Goal: Task Accomplishment & Management: Complete application form

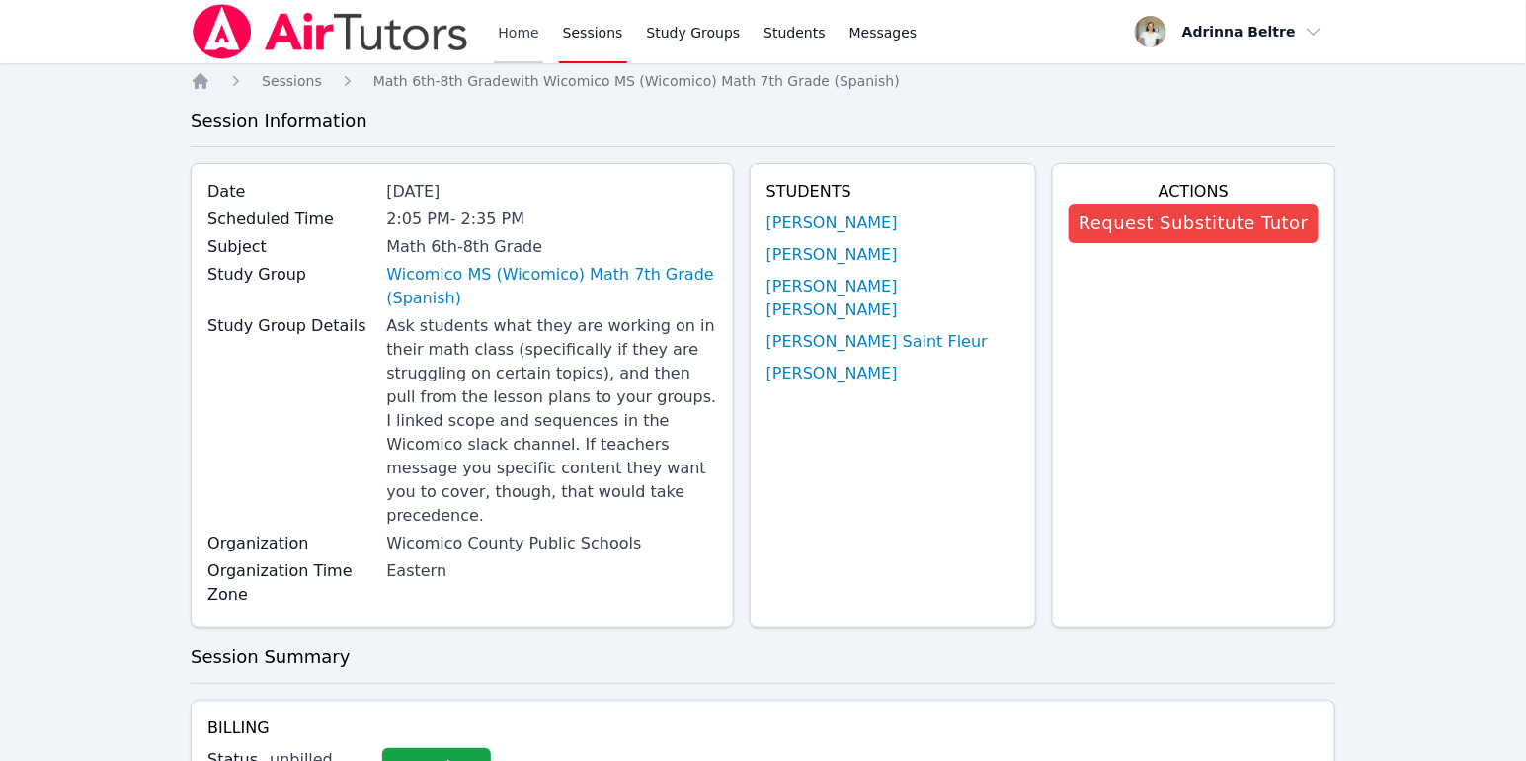
click at [509, 37] on link "Home" at bounding box center [518, 31] width 48 height 63
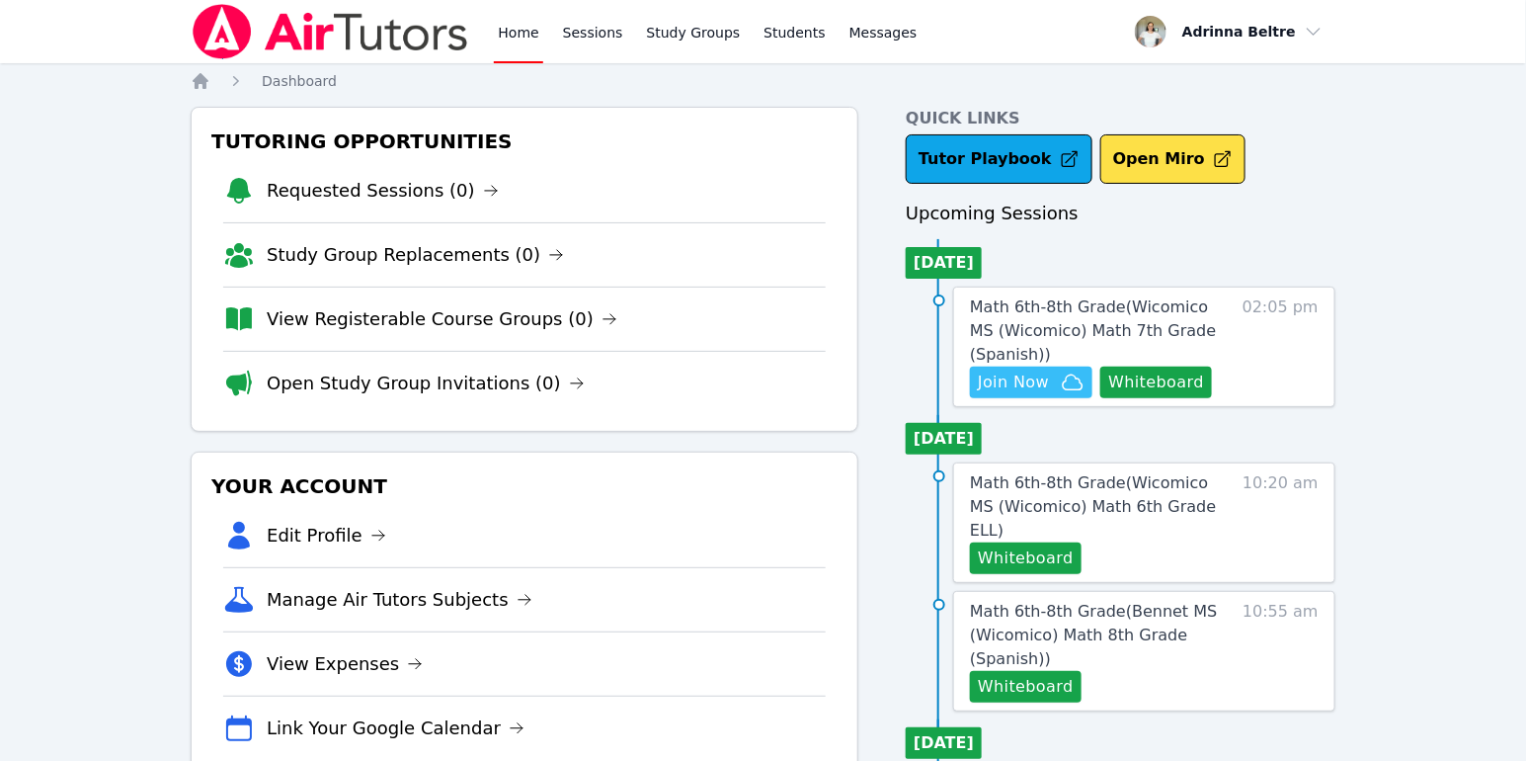
click at [1016, 392] on span "Join Now" at bounding box center [1013, 383] width 71 height 24
click at [1043, 319] on span "Math 6th-8th Grade ( Wicomico MS (Wicomico) Math 7th Grade (Spanish) )" at bounding box center [1093, 330] width 246 height 66
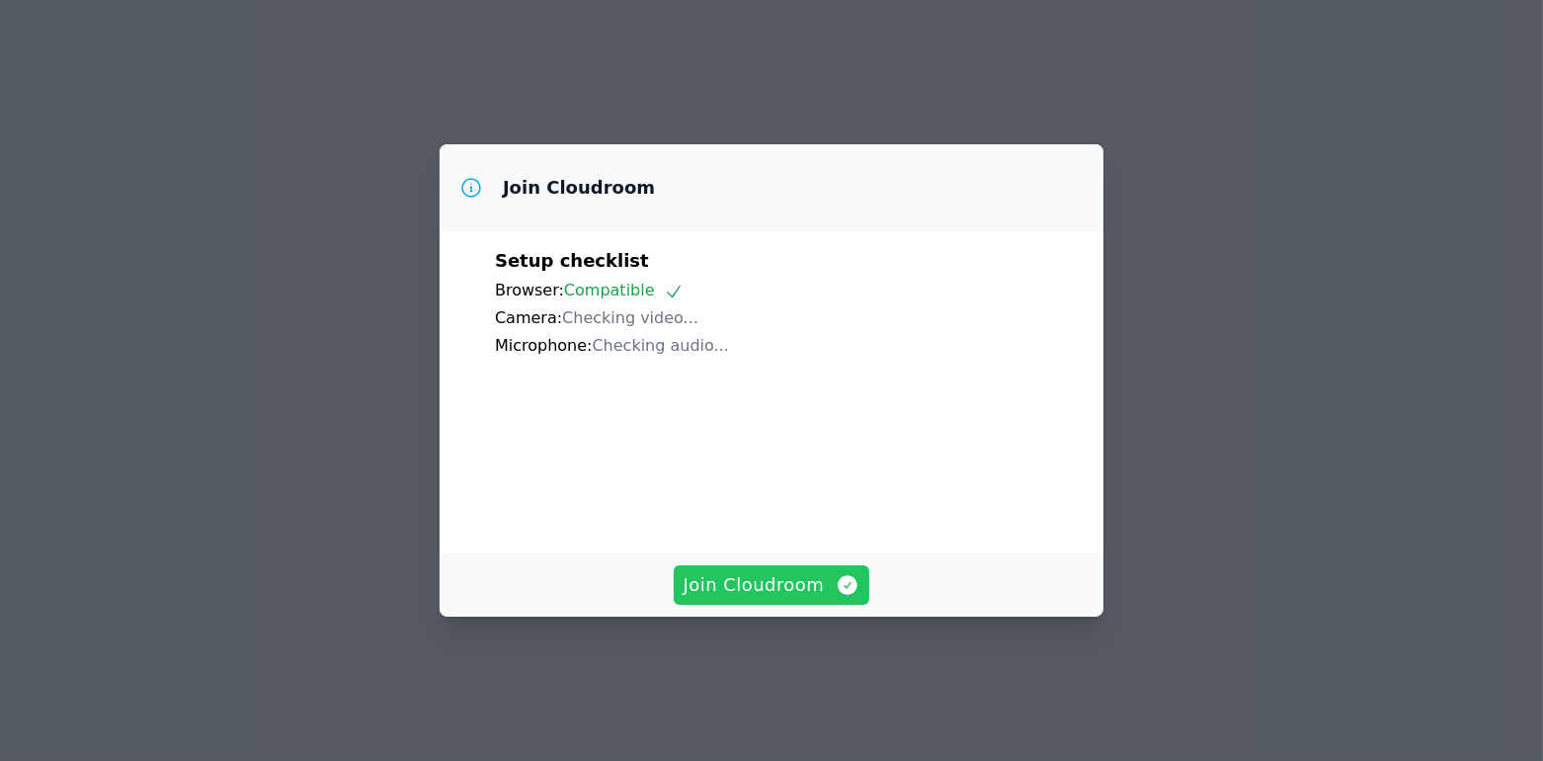
click at [800, 599] on span "Join Cloudroom" at bounding box center [772, 585] width 177 height 28
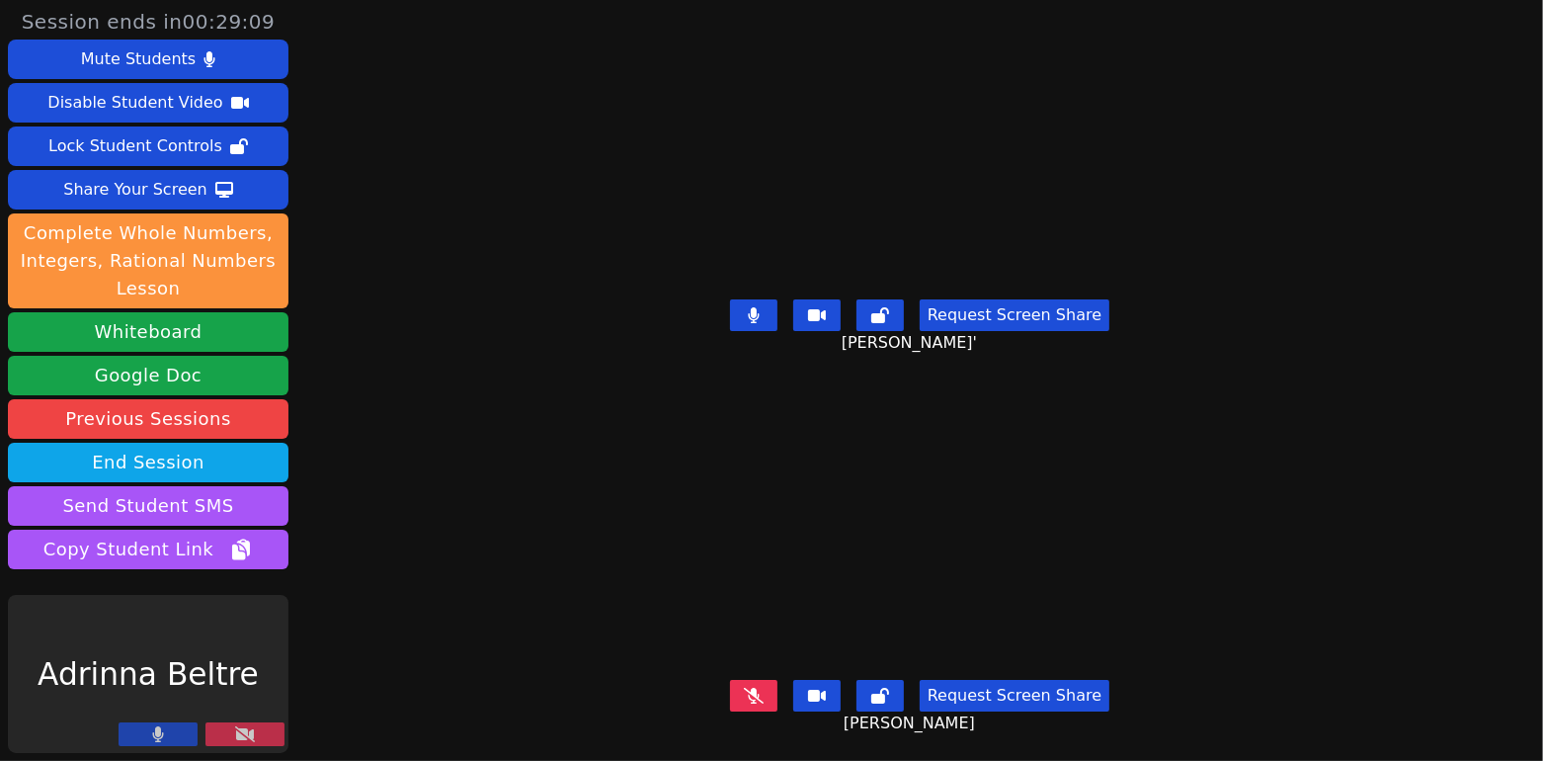
click at [248, 738] on icon at bounding box center [245, 734] width 20 height 16
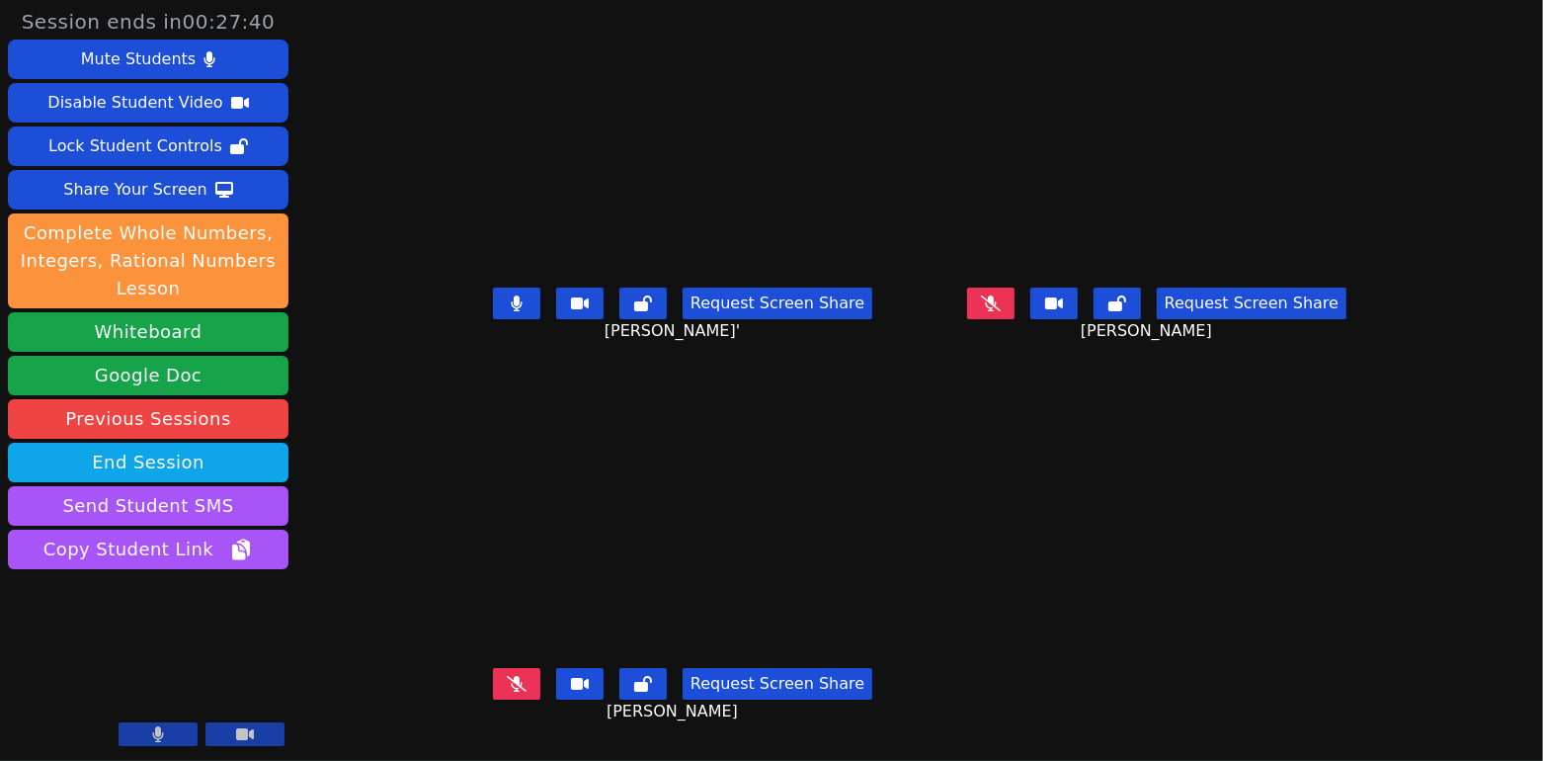
click at [493, 319] on button at bounding box center [516, 304] width 47 height 32
click at [1001, 309] on icon at bounding box center [991, 303] width 20 height 16
click at [996, 311] on icon at bounding box center [990, 303] width 11 height 16
click at [493, 690] on button at bounding box center [516, 684] width 47 height 32
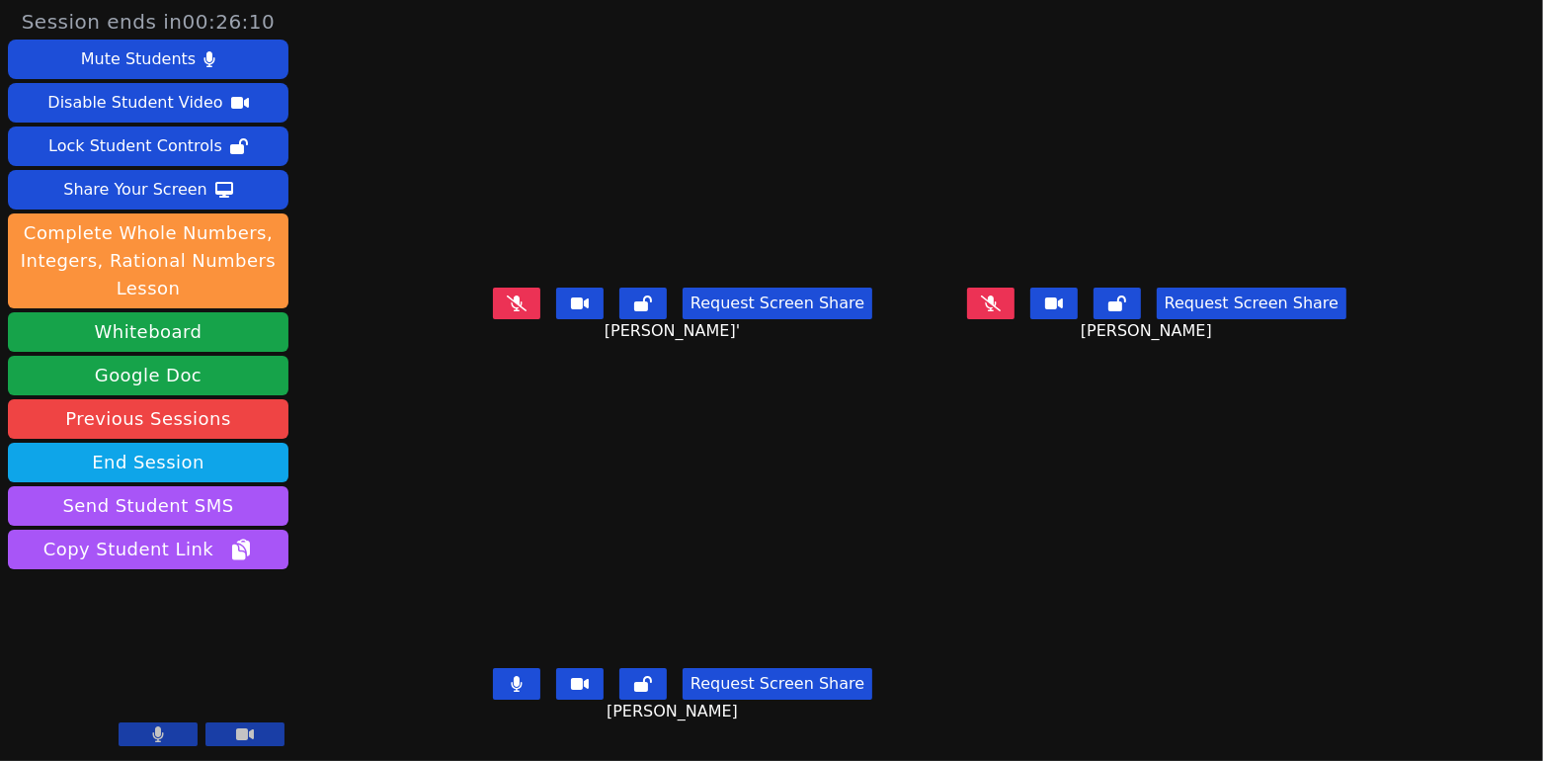
click at [511, 676] on icon at bounding box center [517, 684] width 12 height 16
click at [493, 297] on button at bounding box center [516, 304] width 47 height 32
click at [493, 298] on button at bounding box center [516, 304] width 47 height 32
click at [1015, 296] on button at bounding box center [990, 304] width 47 height 32
click at [1001, 302] on icon at bounding box center [991, 303] width 20 height 16
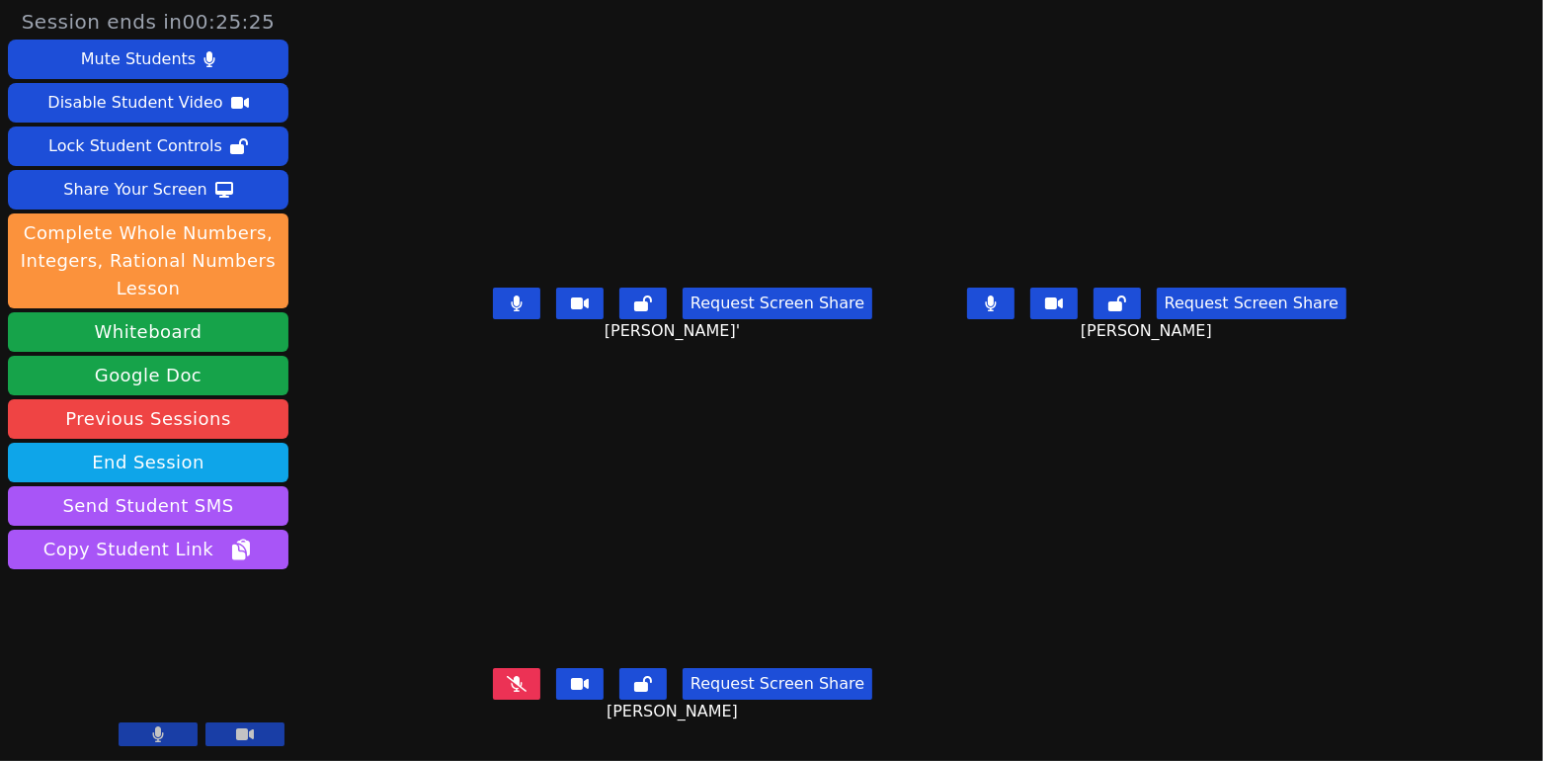
click at [996, 300] on icon at bounding box center [990, 303] width 11 height 16
click at [511, 306] on icon at bounding box center [516, 303] width 11 height 16
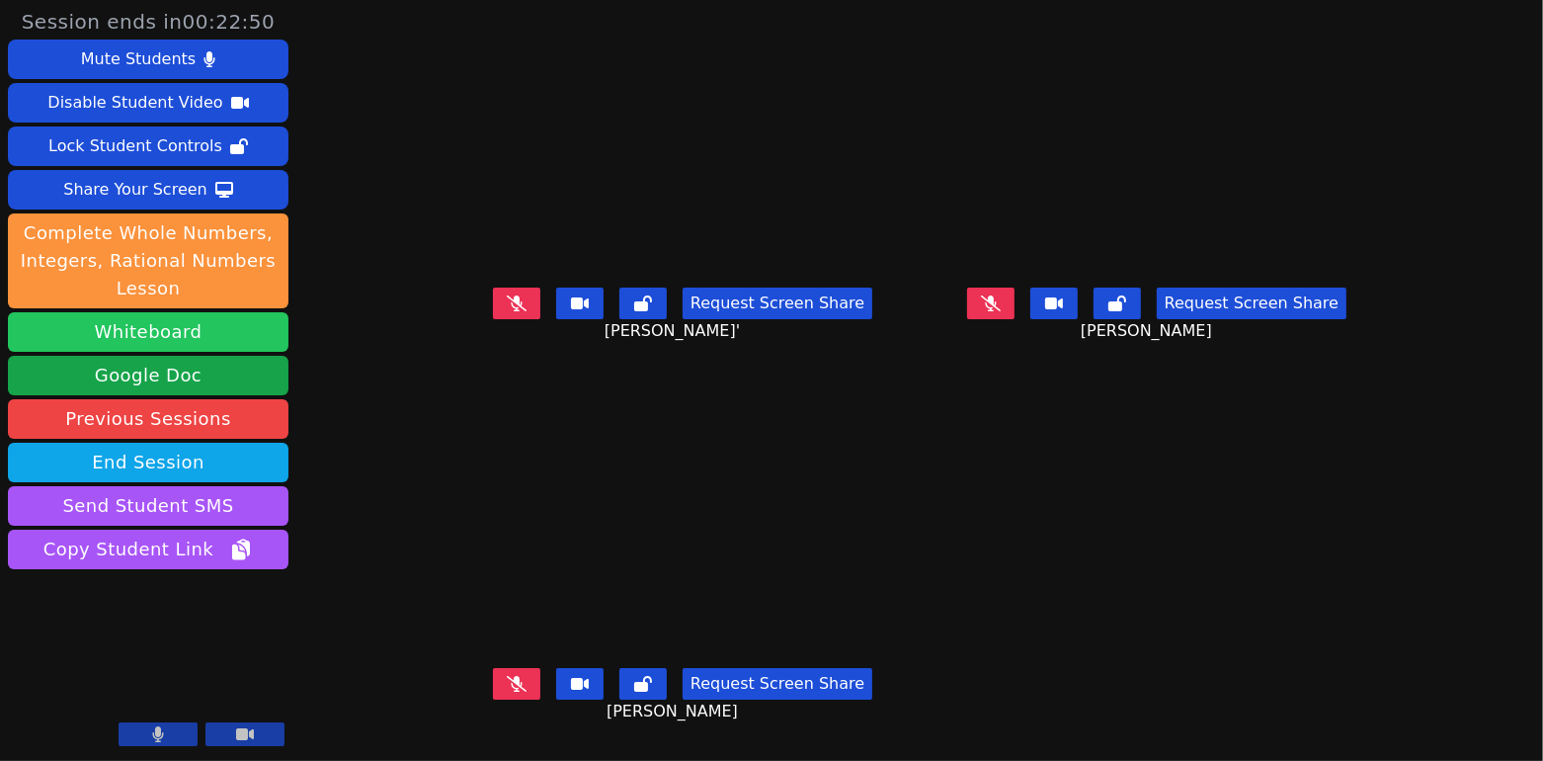
click at [200, 335] on button "Whiteboard" at bounding box center [148, 332] width 281 height 40
click at [493, 308] on button at bounding box center [516, 304] width 47 height 32
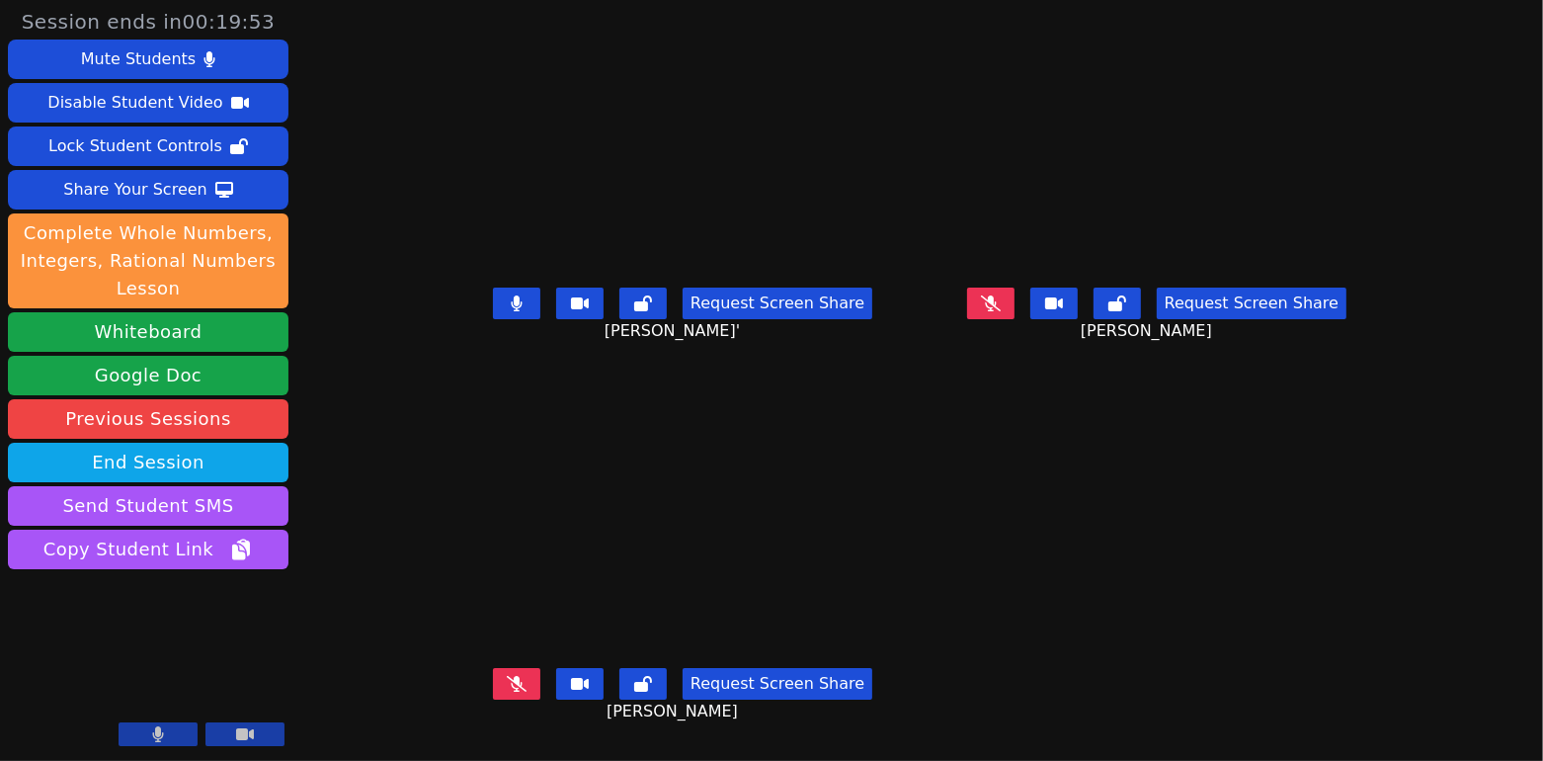
click at [511, 295] on icon at bounding box center [516, 303] width 11 height 16
click at [507, 686] on icon at bounding box center [517, 684] width 20 height 16
click at [511, 676] on icon at bounding box center [517, 684] width 12 height 16
click at [1015, 308] on button at bounding box center [990, 304] width 47 height 32
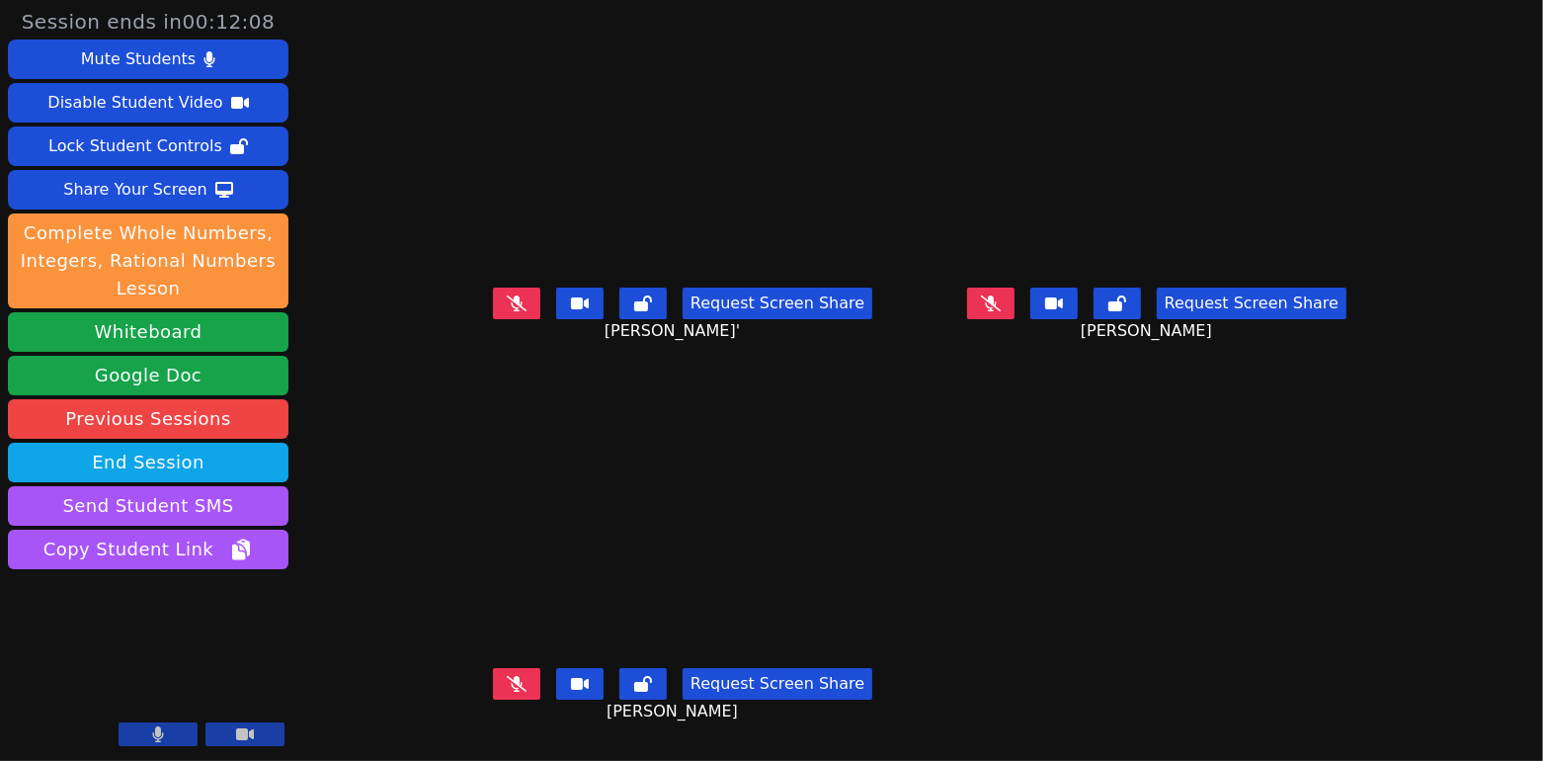
click at [493, 310] on button at bounding box center [516, 304] width 47 height 32
click at [1015, 301] on button at bounding box center [990, 304] width 47 height 32
click at [493, 678] on button at bounding box center [516, 684] width 47 height 32
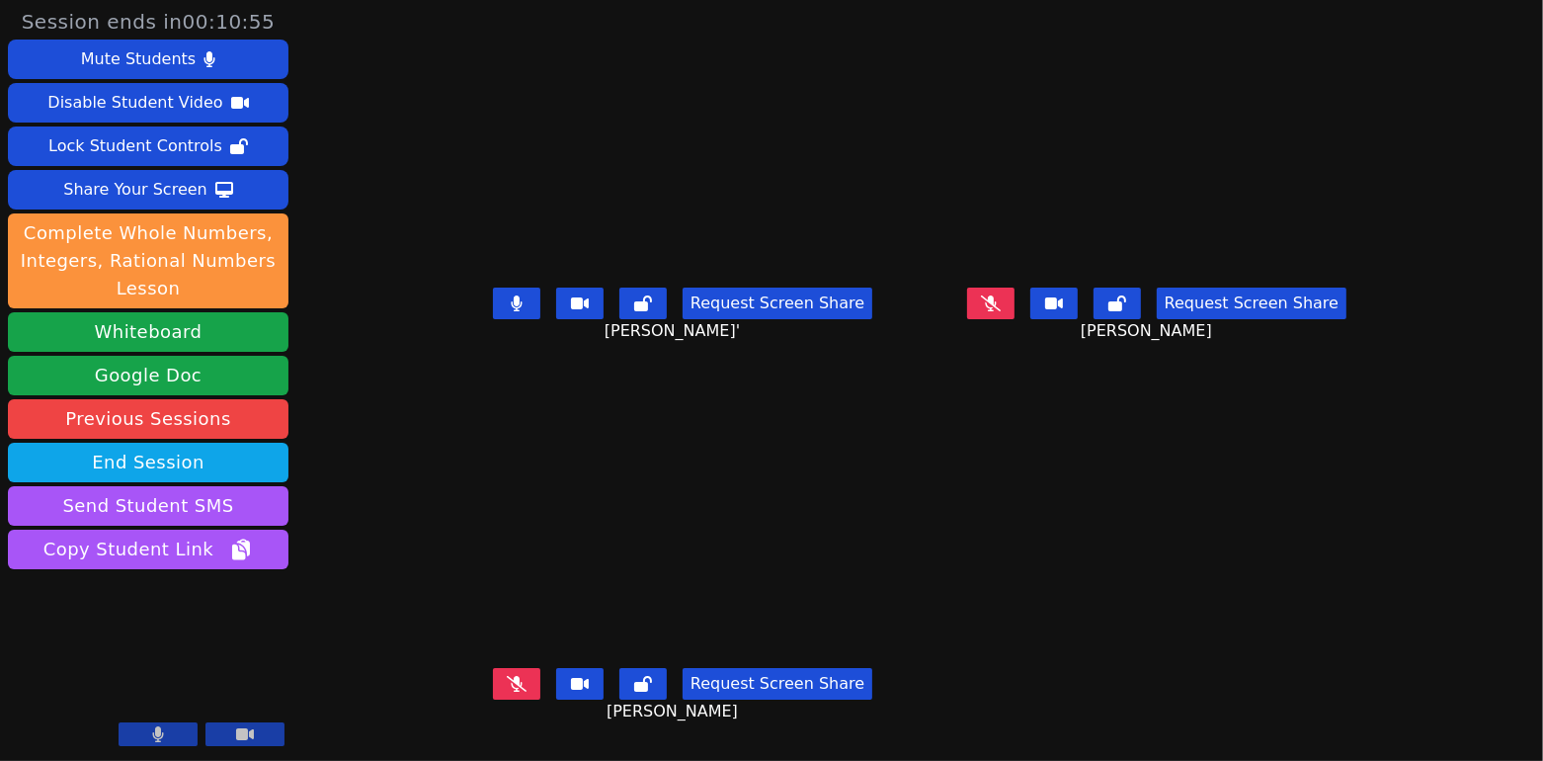
click at [493, 678] on button at bounding box center [516, 684] width 47 height 32
click at [493, 310] on button at bounding box center [516, 304] width 47 height 32
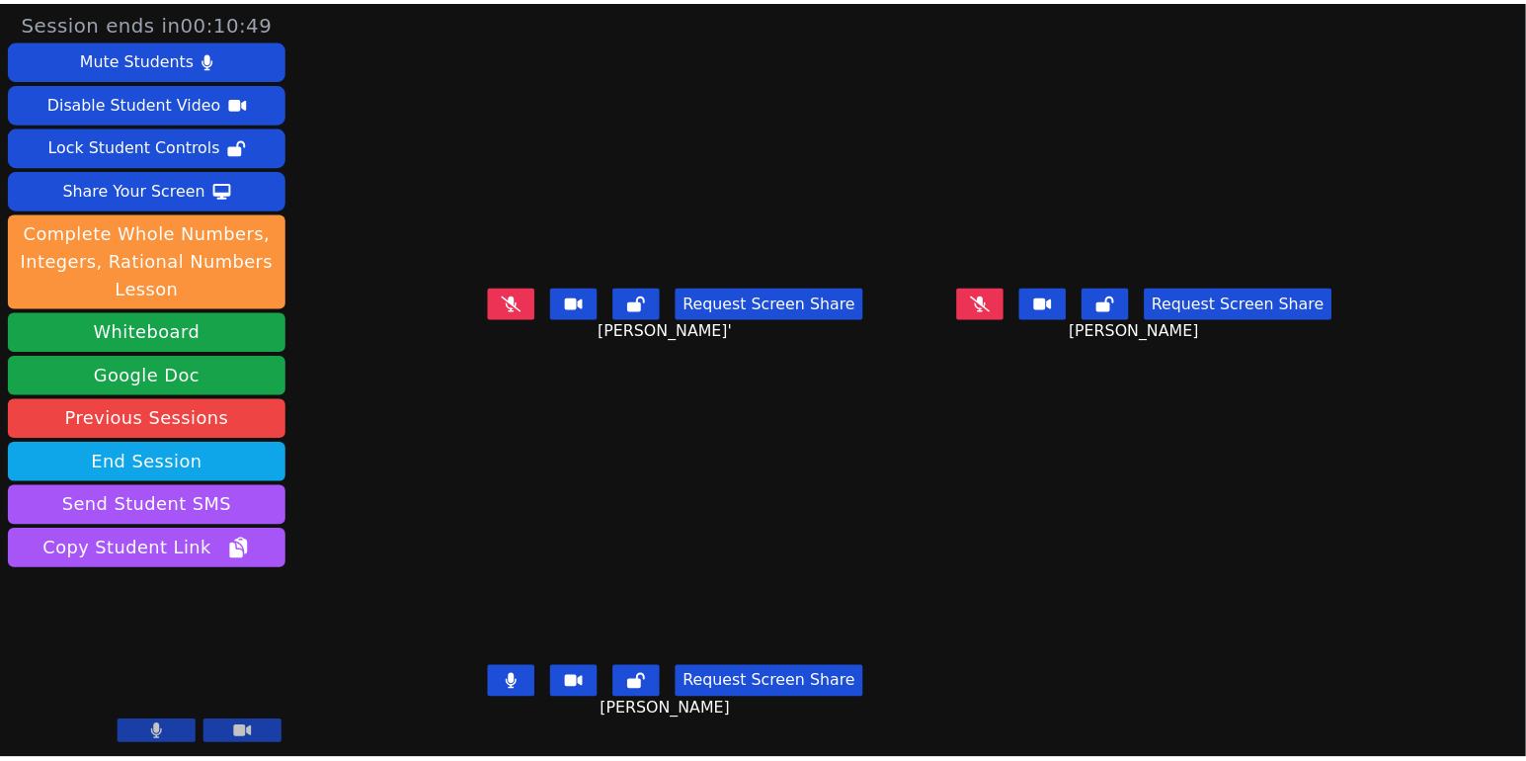
scroll to position [0, 0]
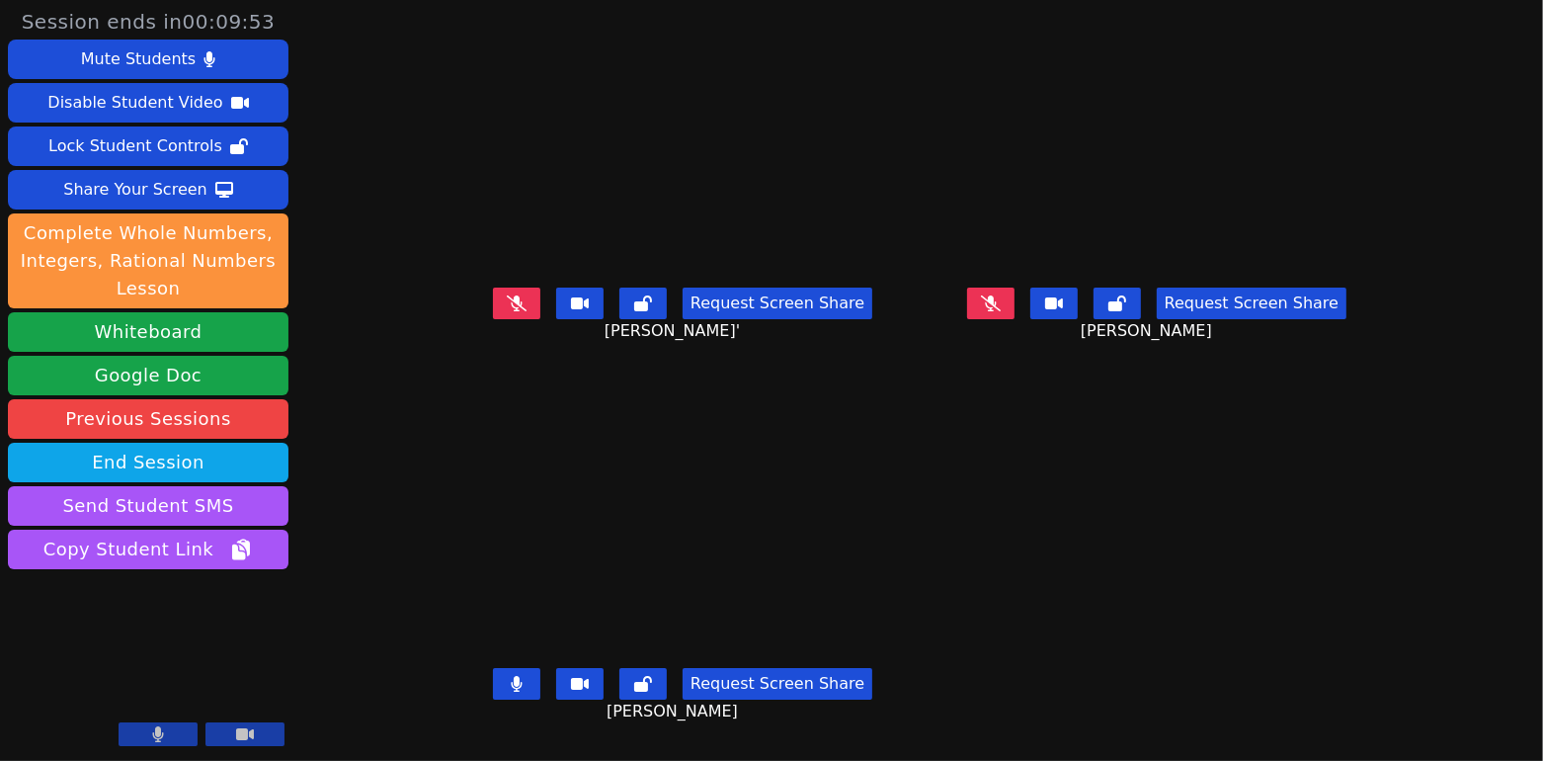
click at [511, 692] on icon at bounding box center [516, 684] width 11 height 16
click at [507, 311] on icon at bounding box center [517, 303] width 20 height 16
click at [493, 319] on button at bounding box center [516, 304] width 47 height 32
click at [493, 311] on button at bounding box center [516, 304] width 47 height 32
click at [493, 698] on button at bounding box center [516, 684] width 47 height 32
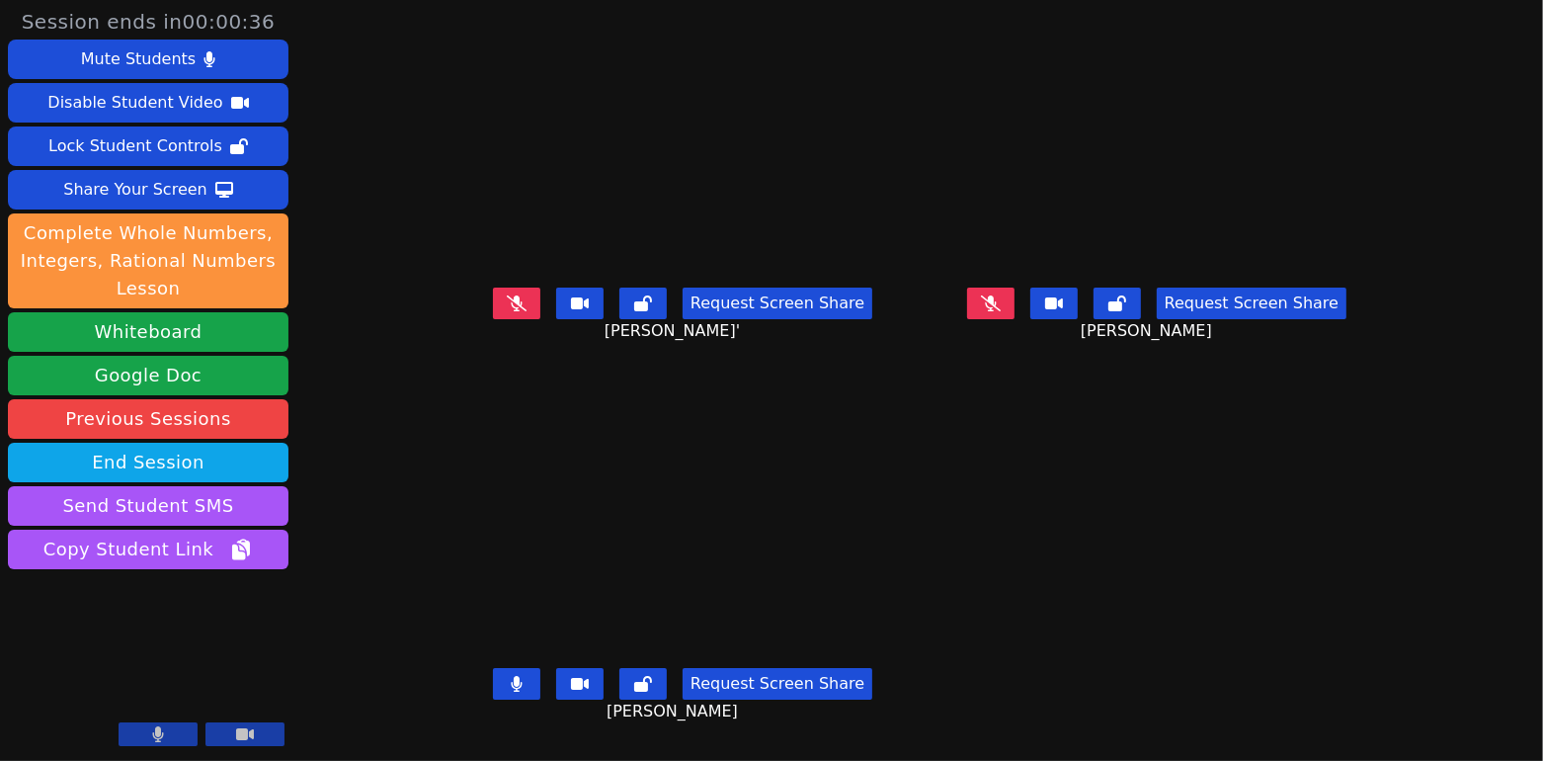
click at [495, 696] on button at bounding box center [516, 684] width 47 height 32
click at [1015, 315] on button at bounding box center [990, 304] width 47 height 32
click at [1001, 311] on icon at bounding box center [991, 303] width 20 height 16
click at [1015, 318] on button at bounding box center [990, 304] width 47 height 32
click at [1001, 309] on icon at bounding box center [991, 303] width 20 height 16
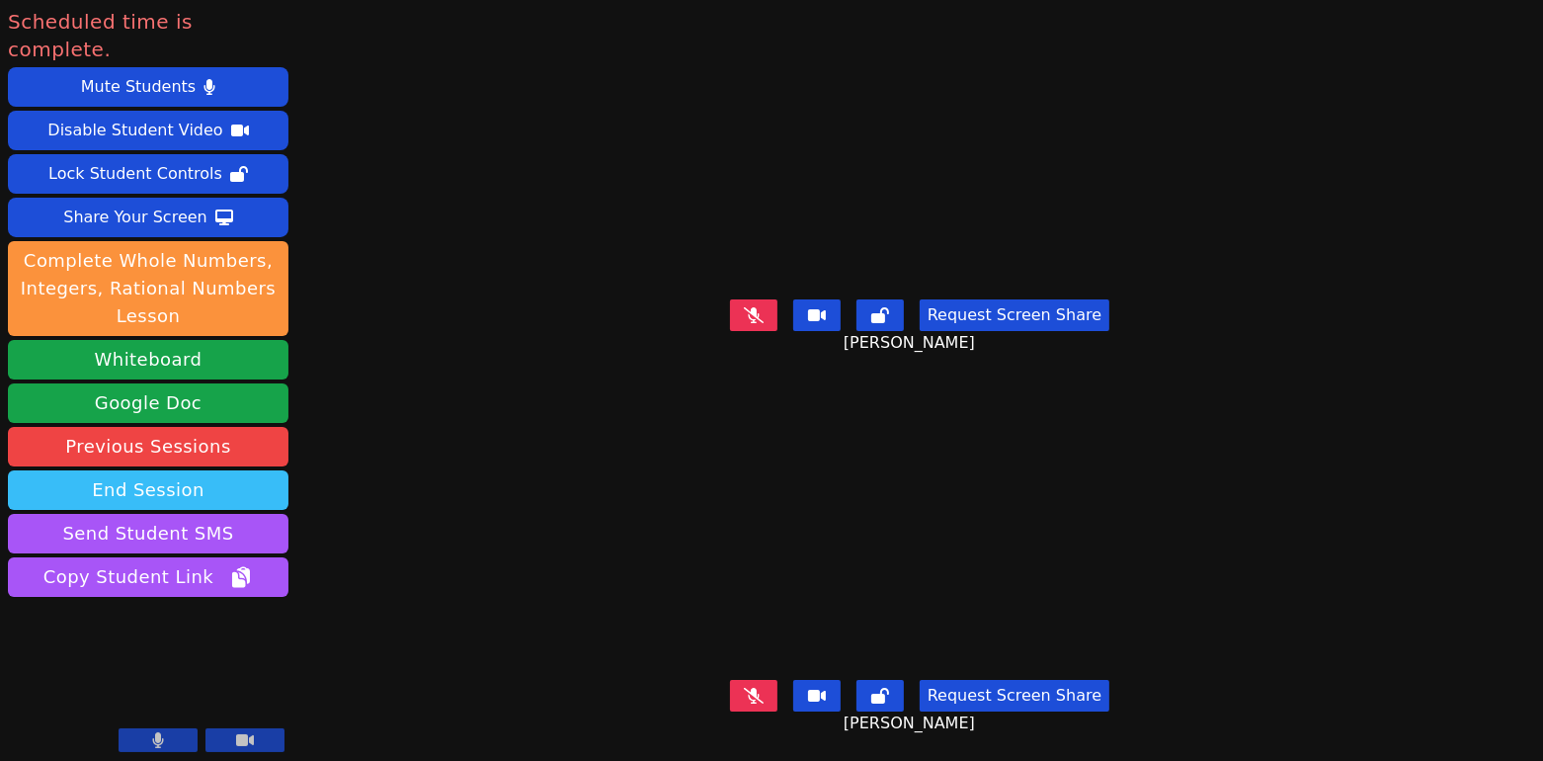
click at [206, 470] on button "End Session" at bounding box center [148, 490] width 281 height 40
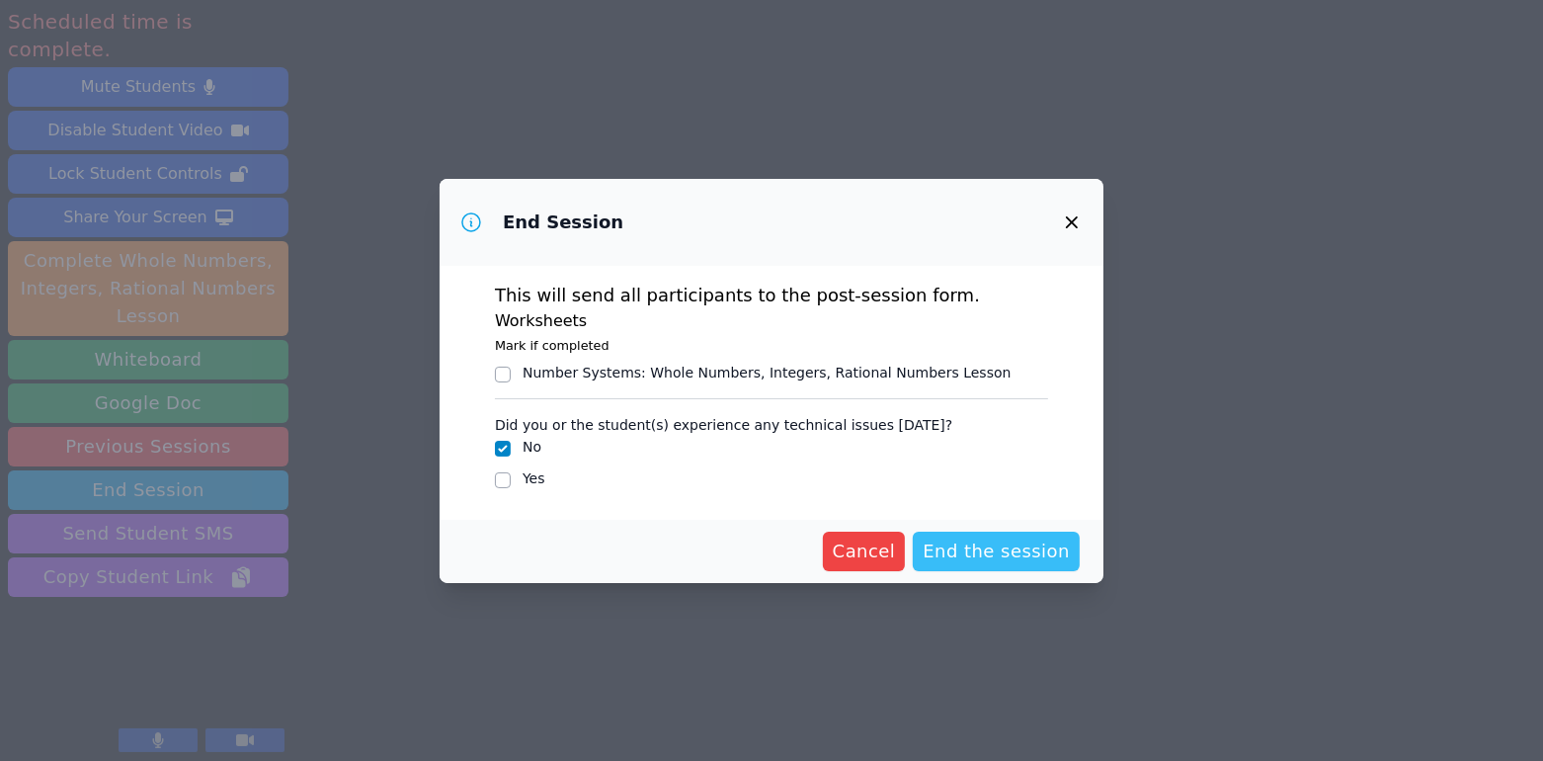
click at [998, 562] on span "End the session" at bounding box center [996, 551] width 147 height 28
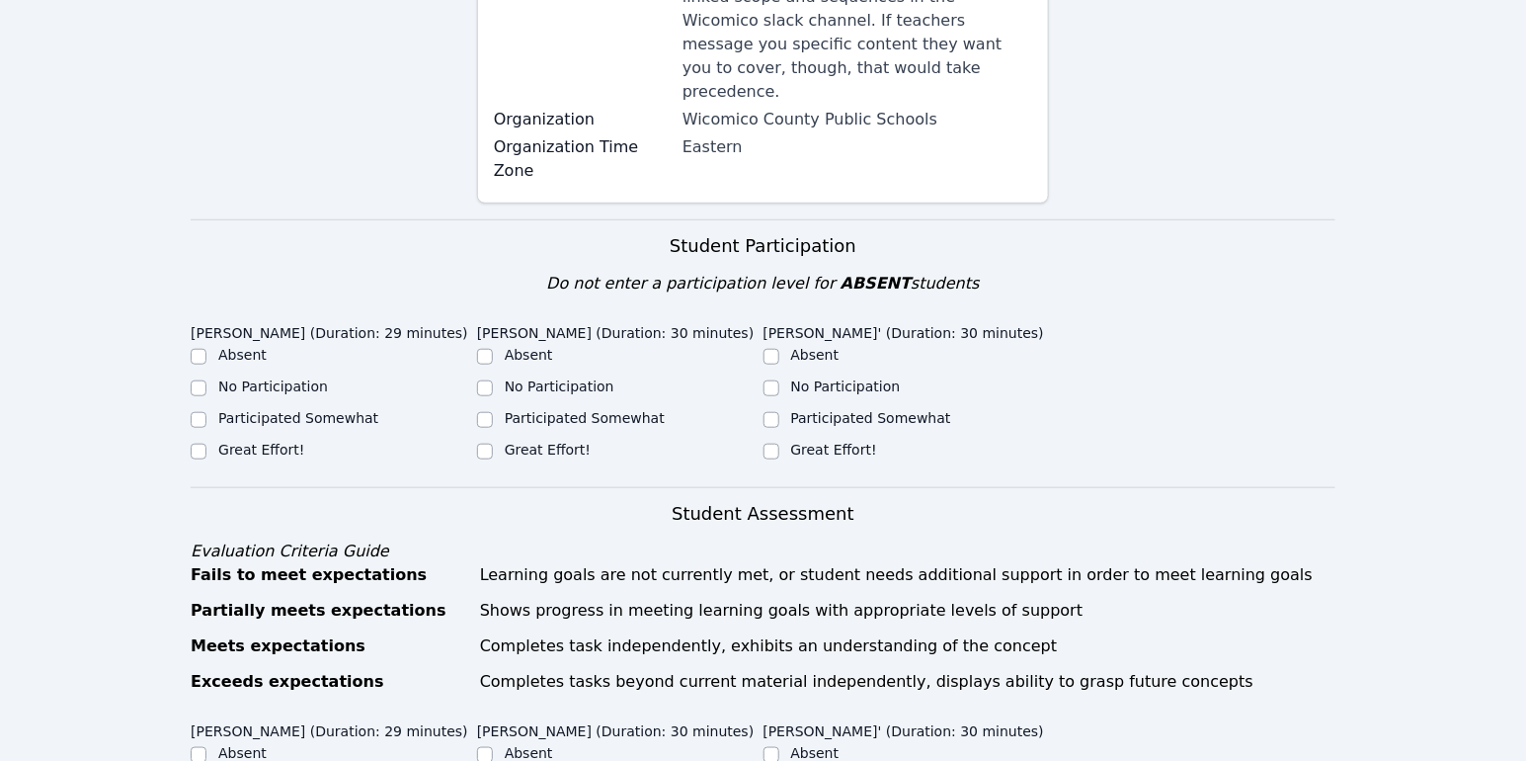
scroll to position [484, 0]
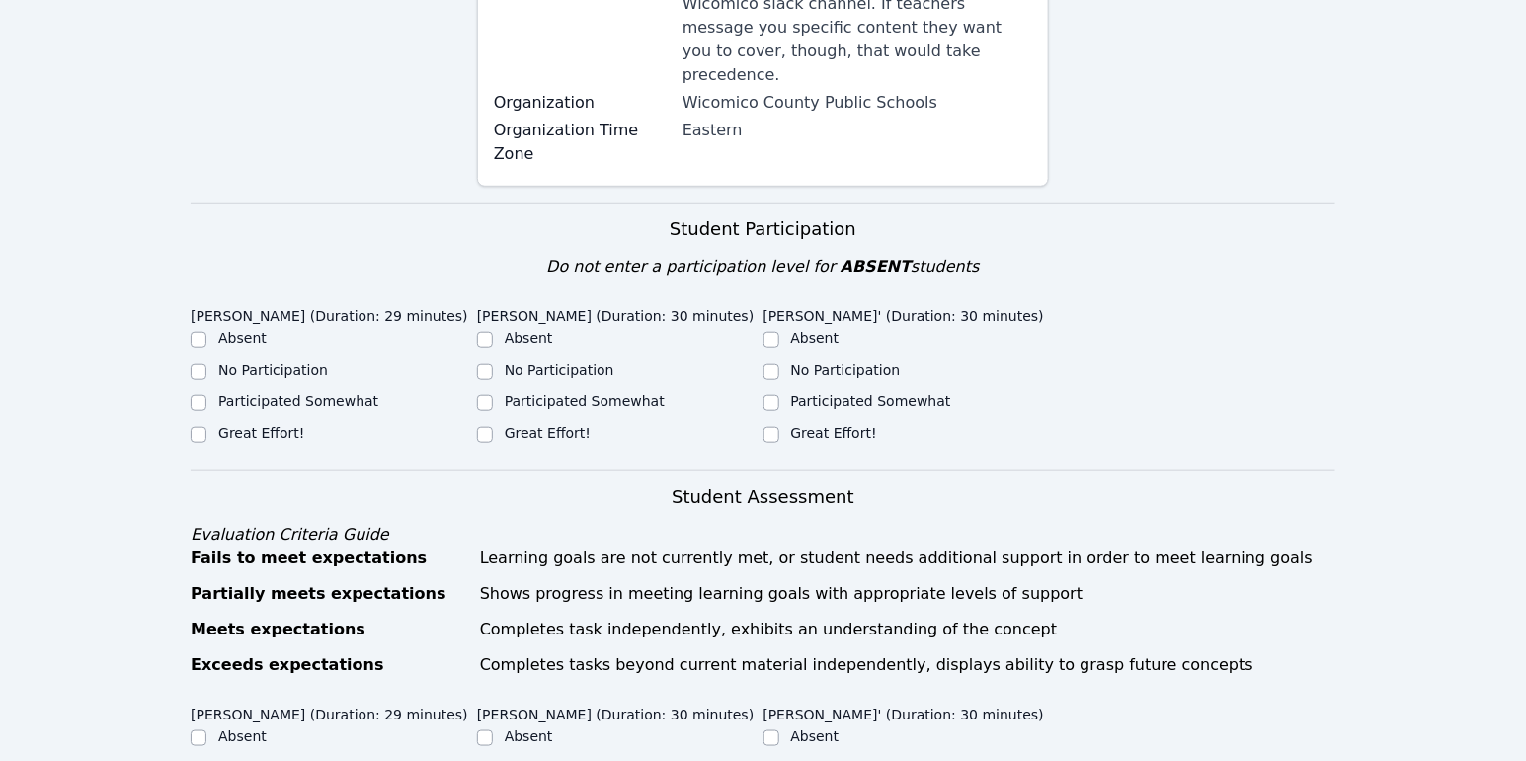
click at [207, 423] on div "Great Effort!" at bounding box center [334, 435] width 287 height 24
click at [195, 427] on input "Great Effort!" at bounding box center [199, 435] width 16 height 16
checkbox input "true"
click at [481, 427] on input "Great Effort!" at bounding box center [485, 435] width 16 height 16
checkbox input "true"
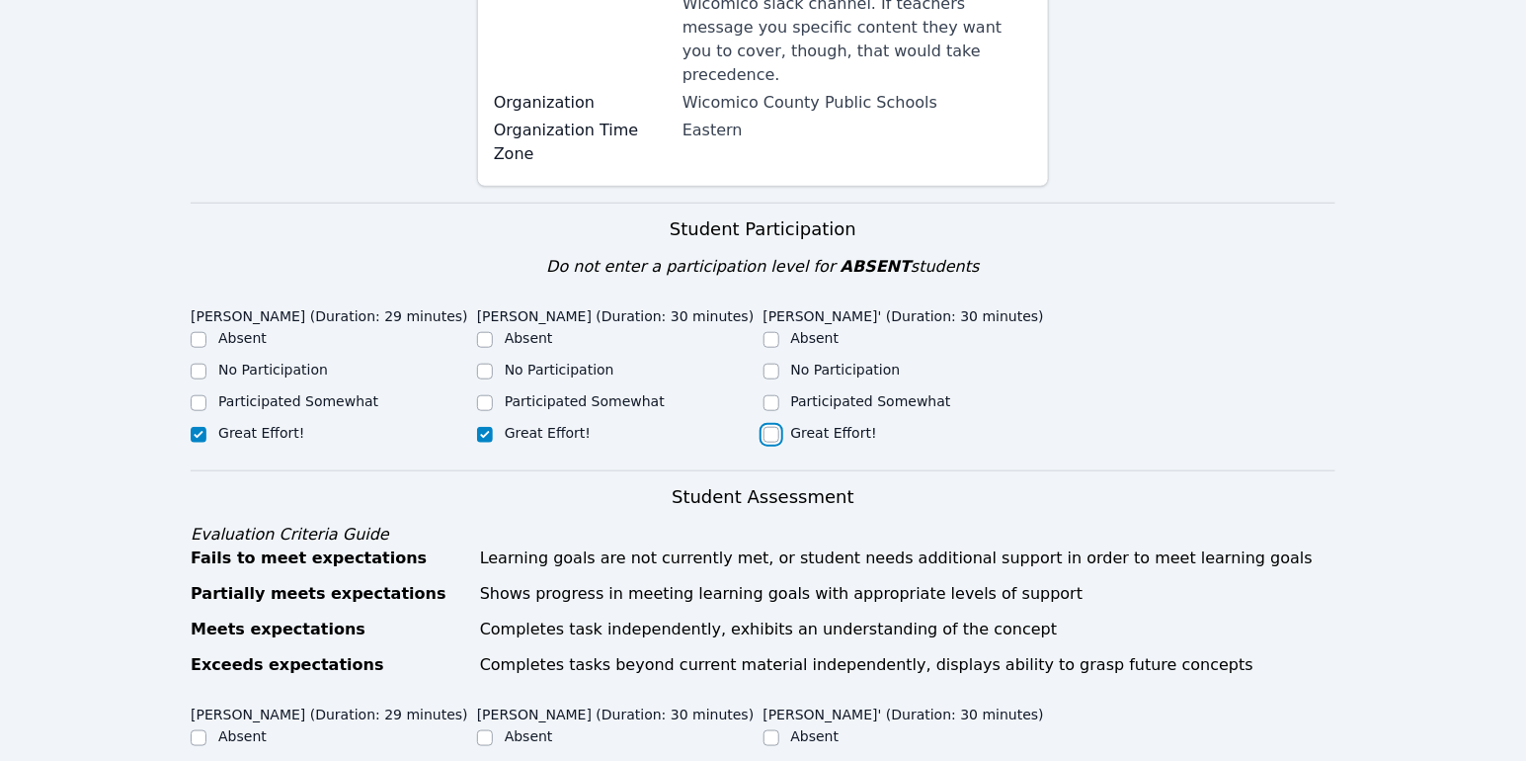
click at [772, 427] on input "Great Effort!" at bounding box center [772, 435] width 16 height 16
checkbox input "true"
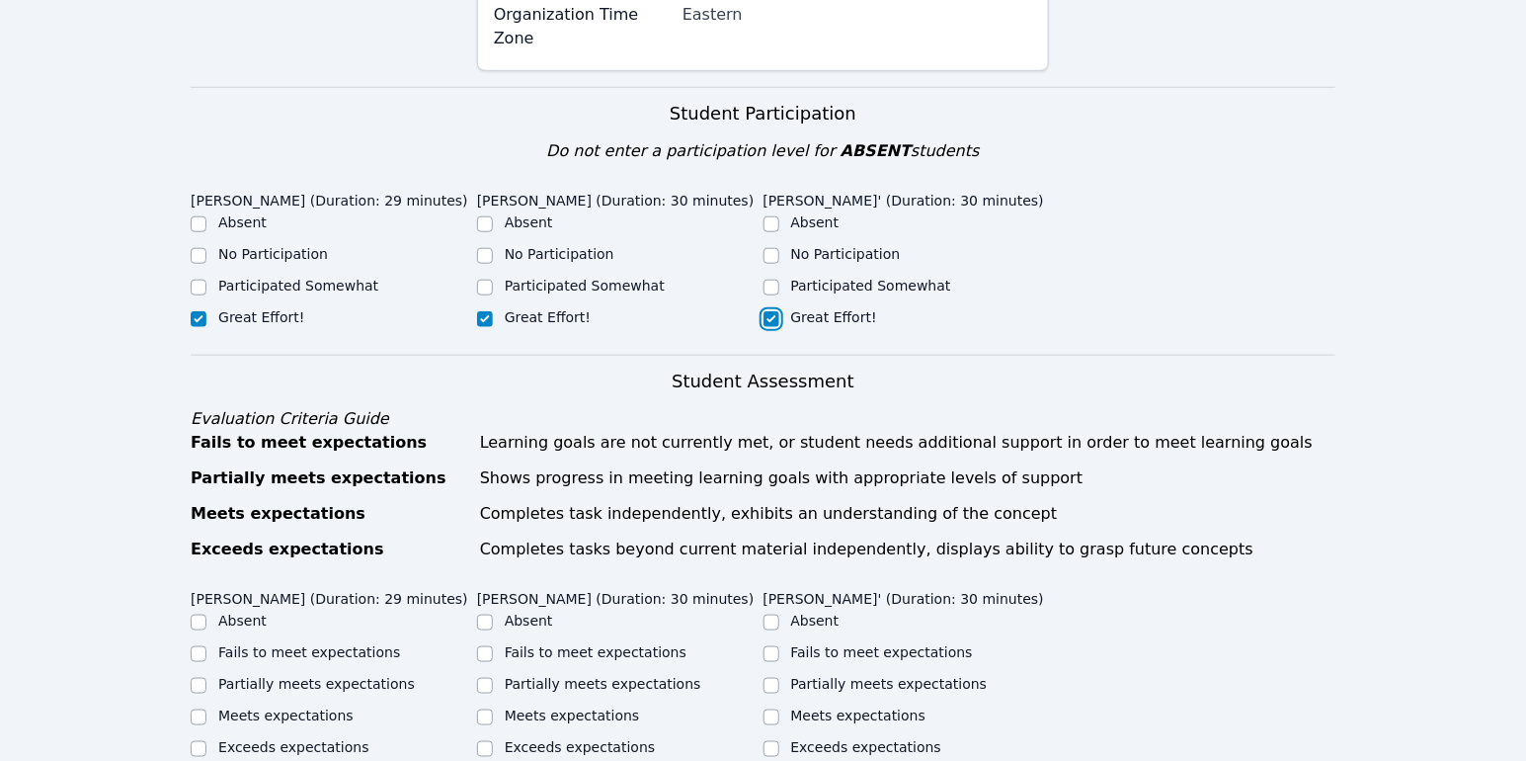
scroll to position [936, 0]
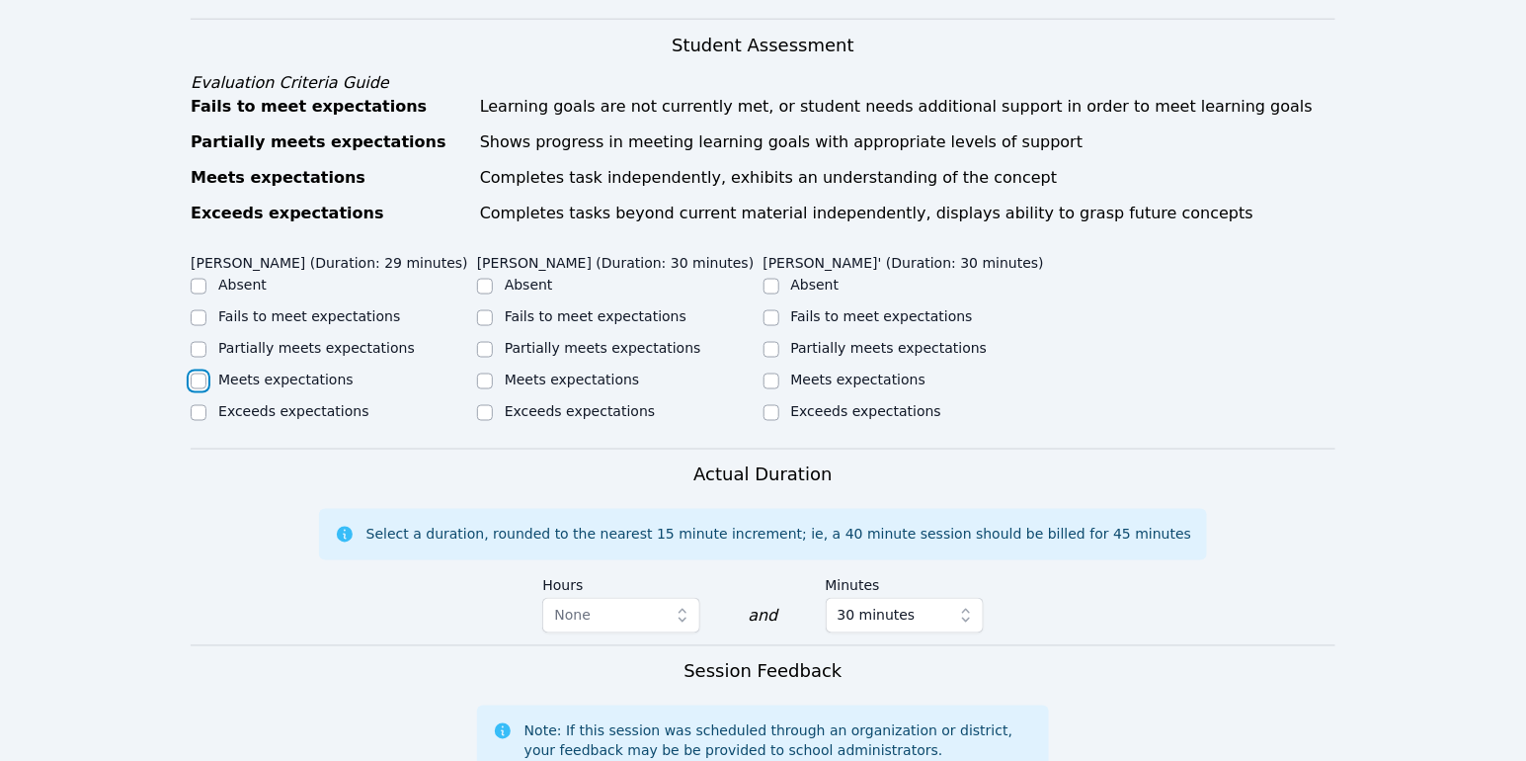
click at [200, 380] on input "Meets expectations" at bounding box center [199, 381] width 16 height 16
checkbox input "true"
click at [484, 384] on input "Meets expectations" at bounding box center [485, 381] width 16 height 16
checkbox input "true"
drag, startPoint x: 775, startPoint y: 376, endPoint x: 787, endPoint y: 377, distance: 12.9
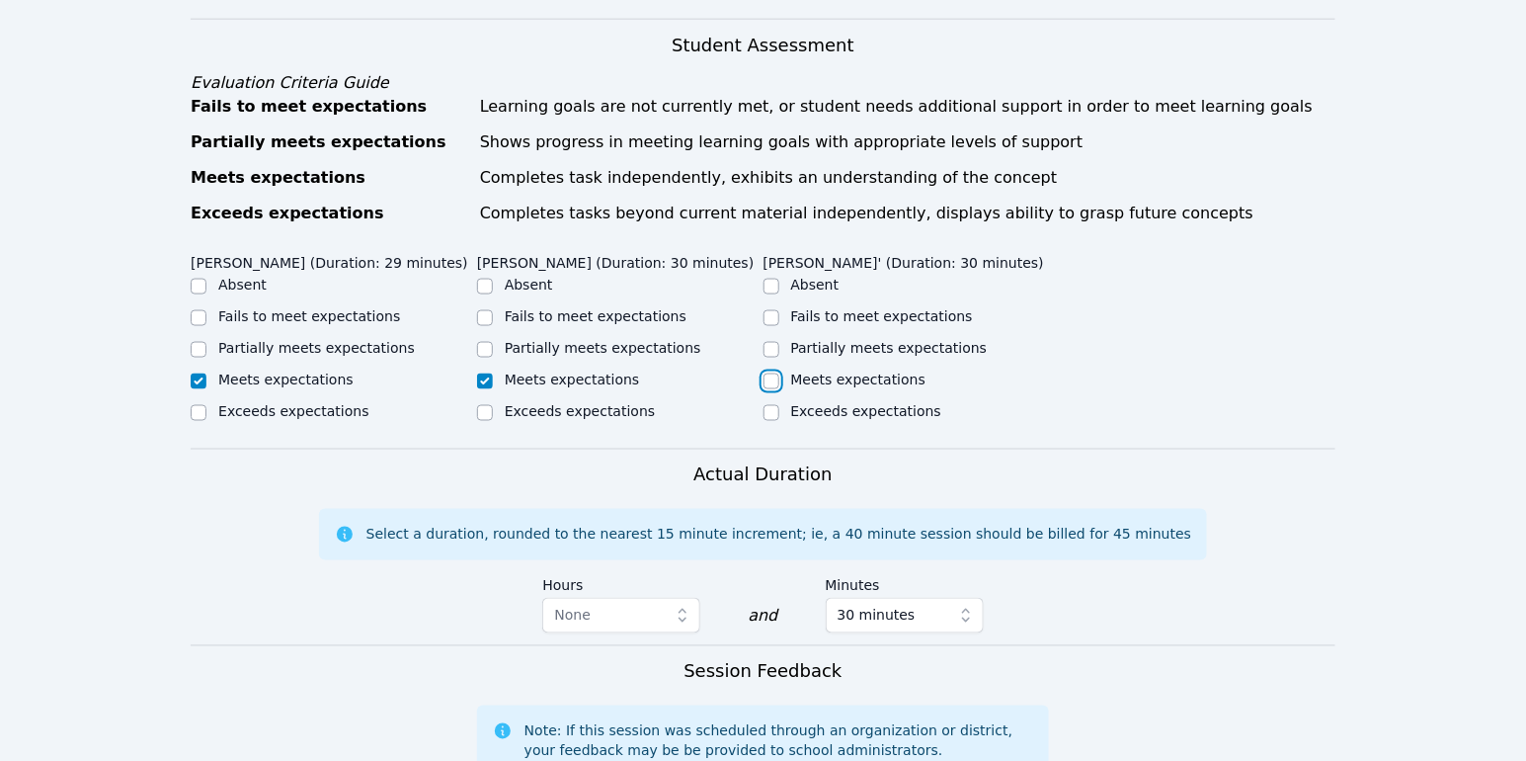
click at [775, 376] on input "Meets expectations" at bounding box center [772, 381] width 16 height 16
checkbox input "true"
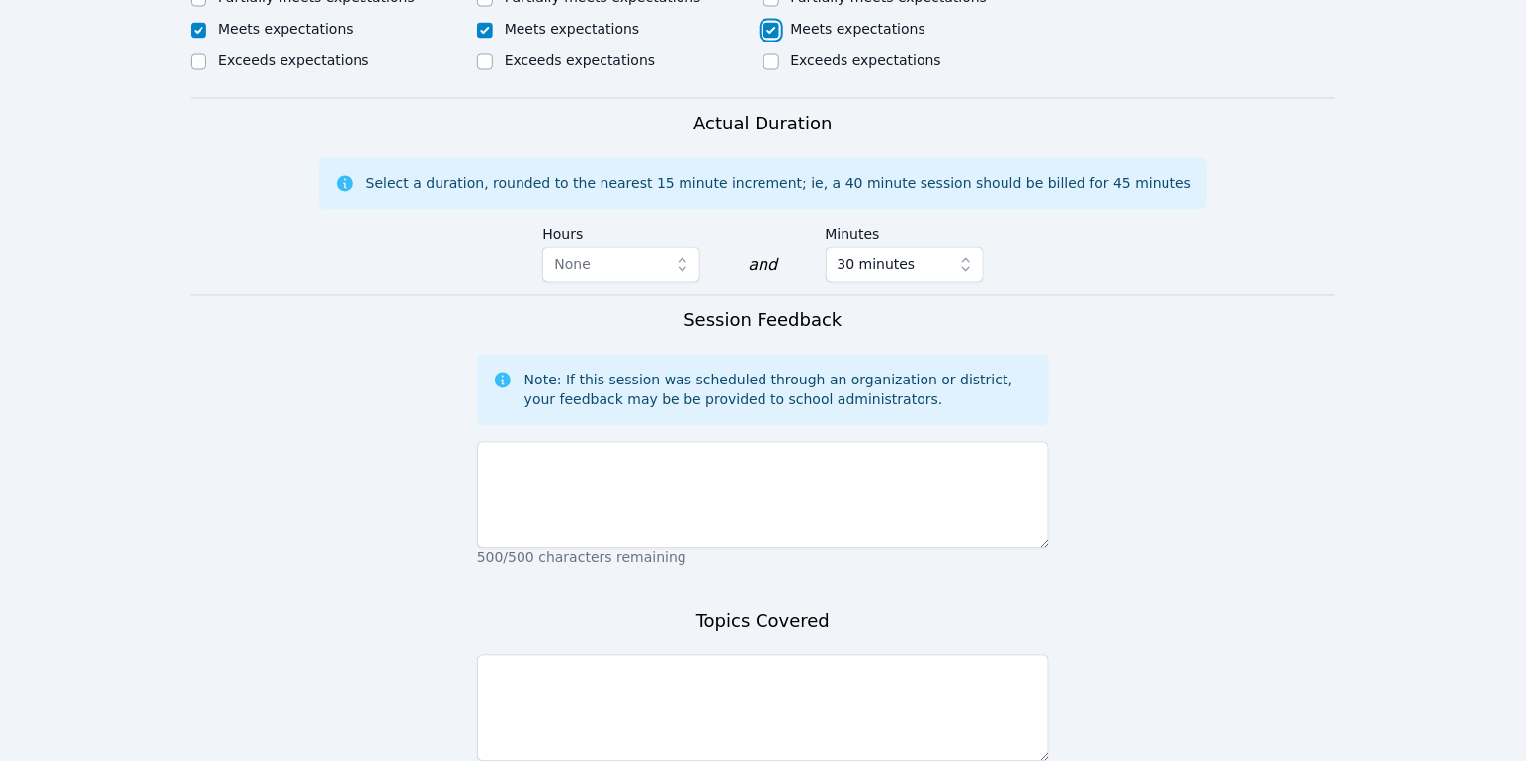
scroll to position [1290, 0]
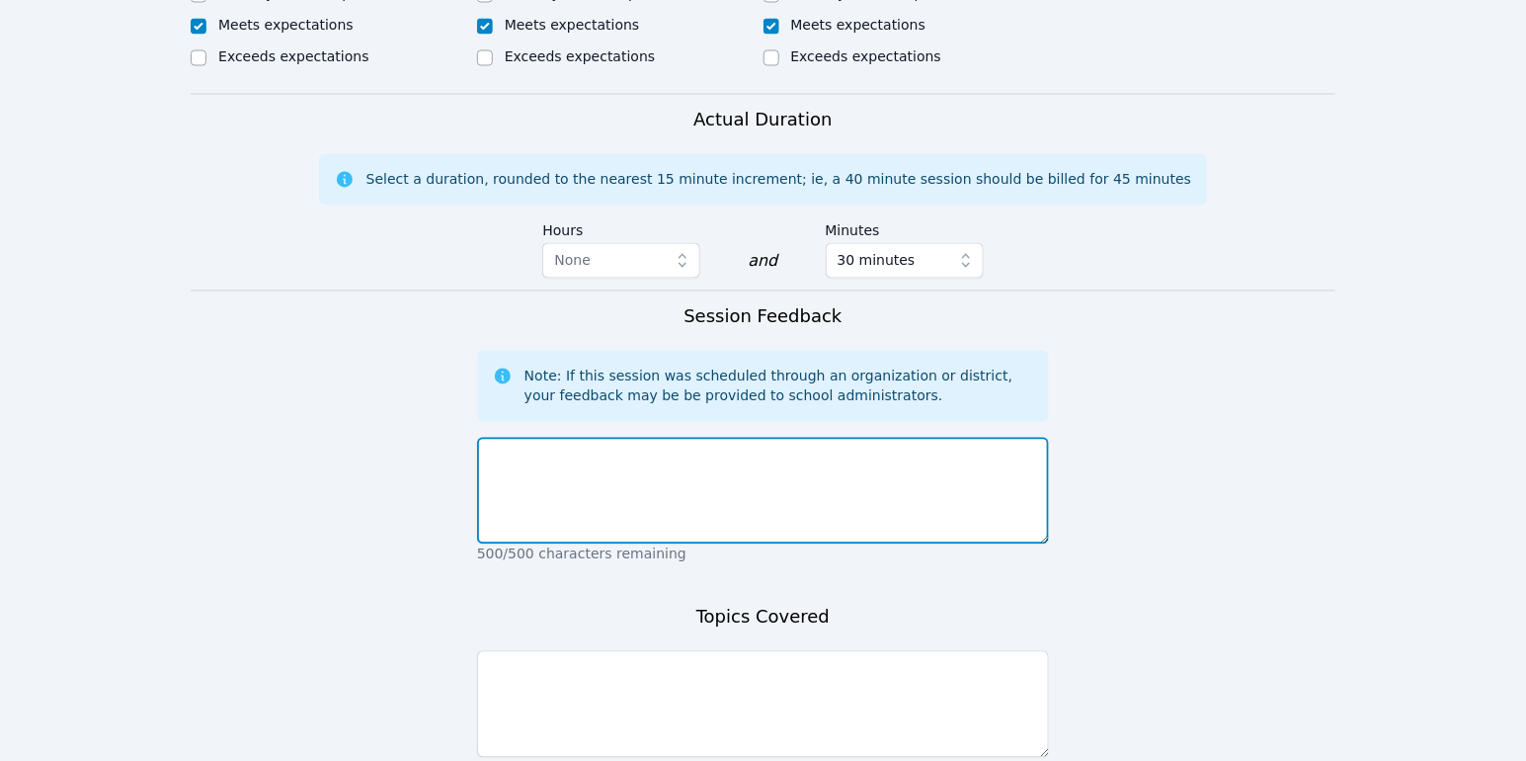
click at [737, 452] on textarea at bounding box center [763, 491] width 572 height 107
type textarea "Session ran smoothly. Students have used Air Tutors before and are familiar wit…"
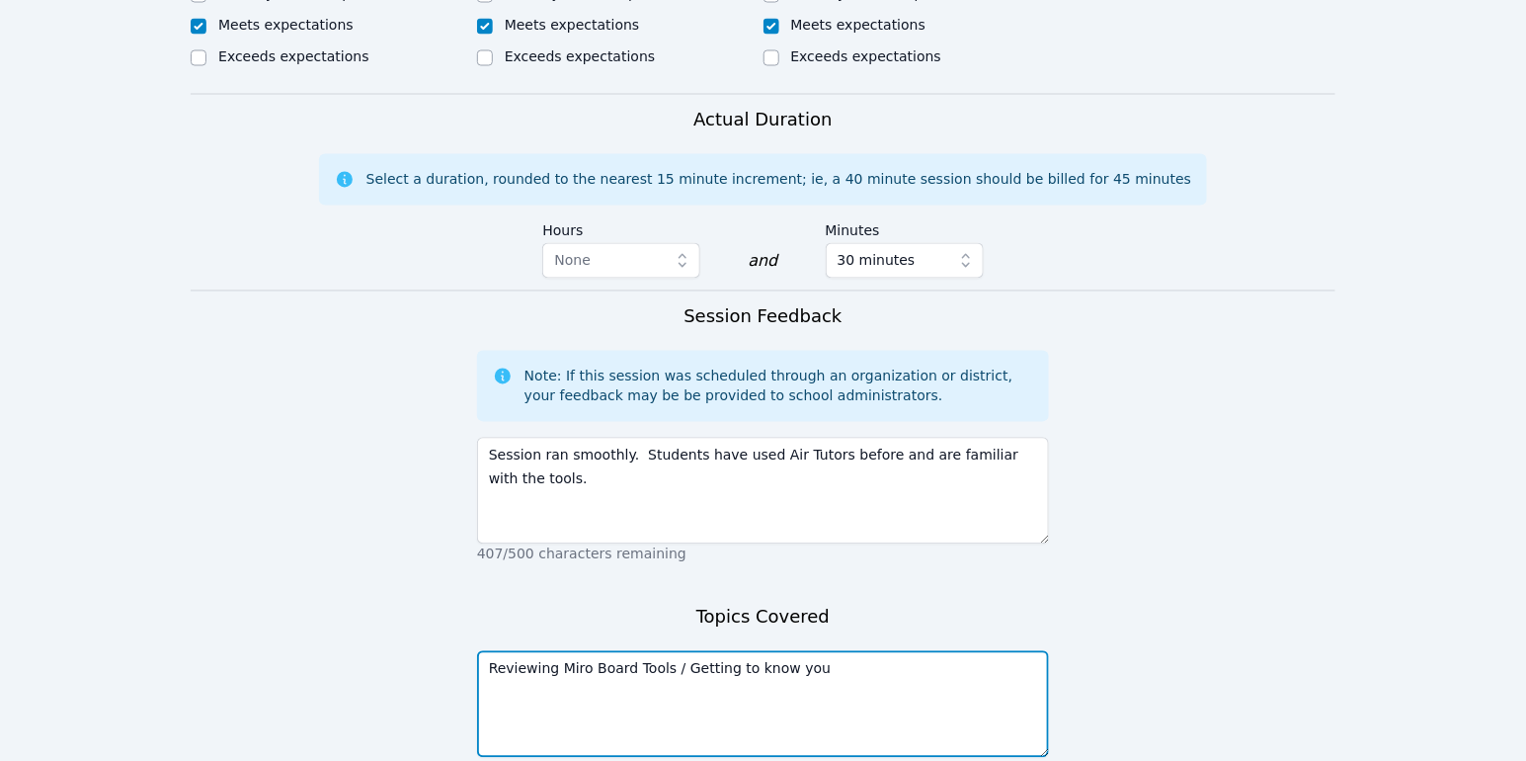
type textarea "Reviewing Miro Board Tools / Getting to know you"
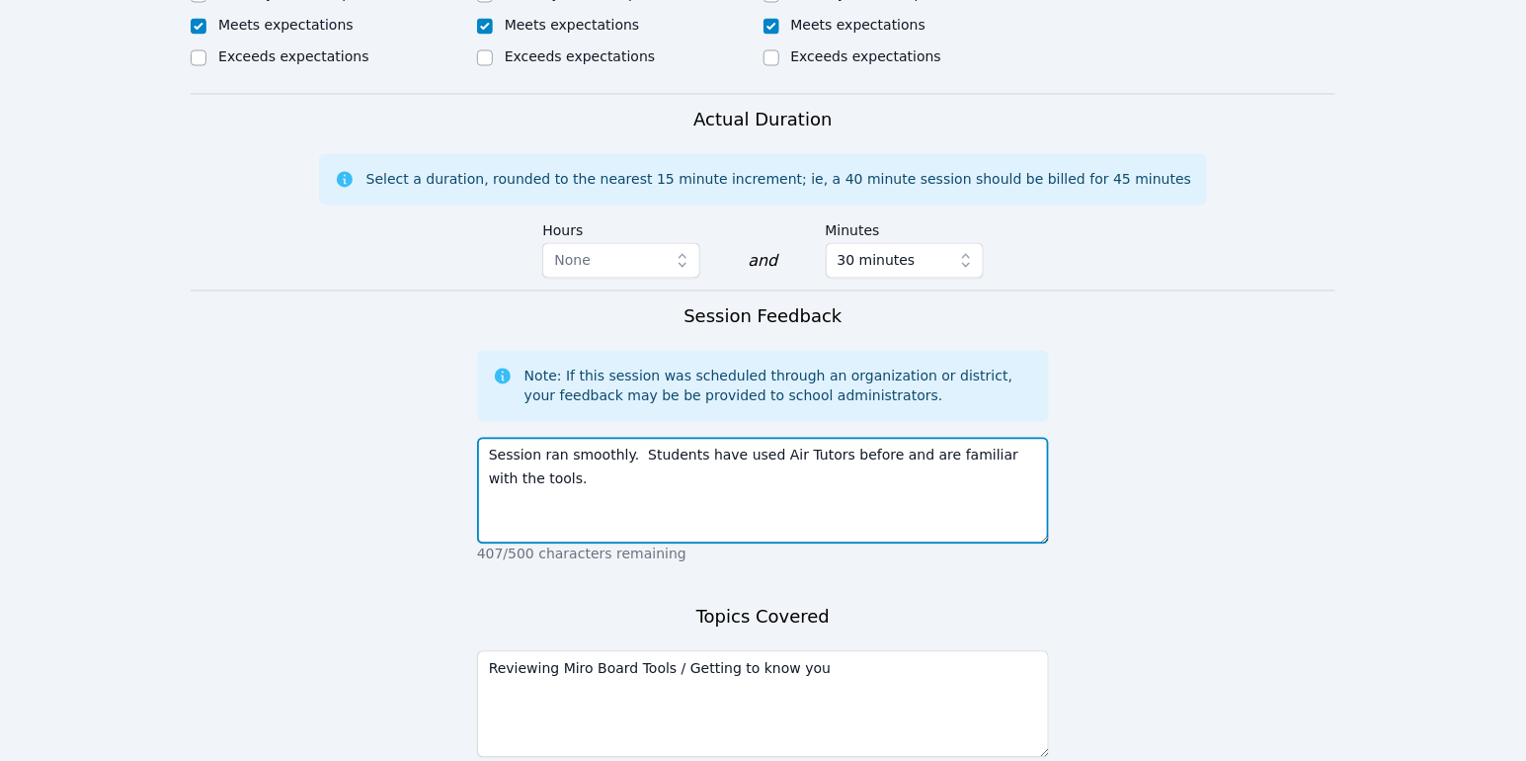
click at [657, 480] on textarea "Session ran smoothly. Students have used Air Tutors before and are familiar wit…" at bounding box center [763, 491] width 572 height 107
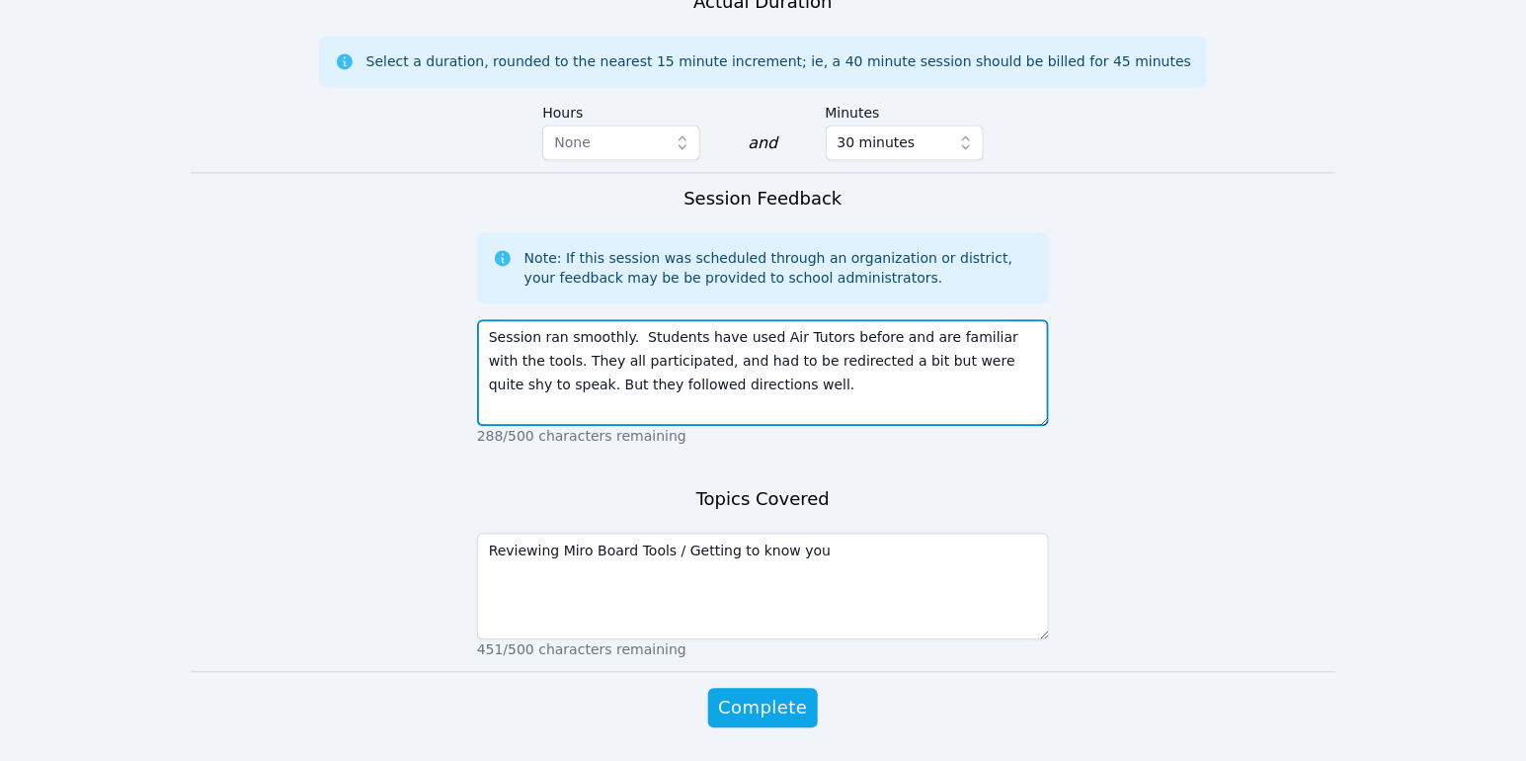
scroll to position [1465, 0]
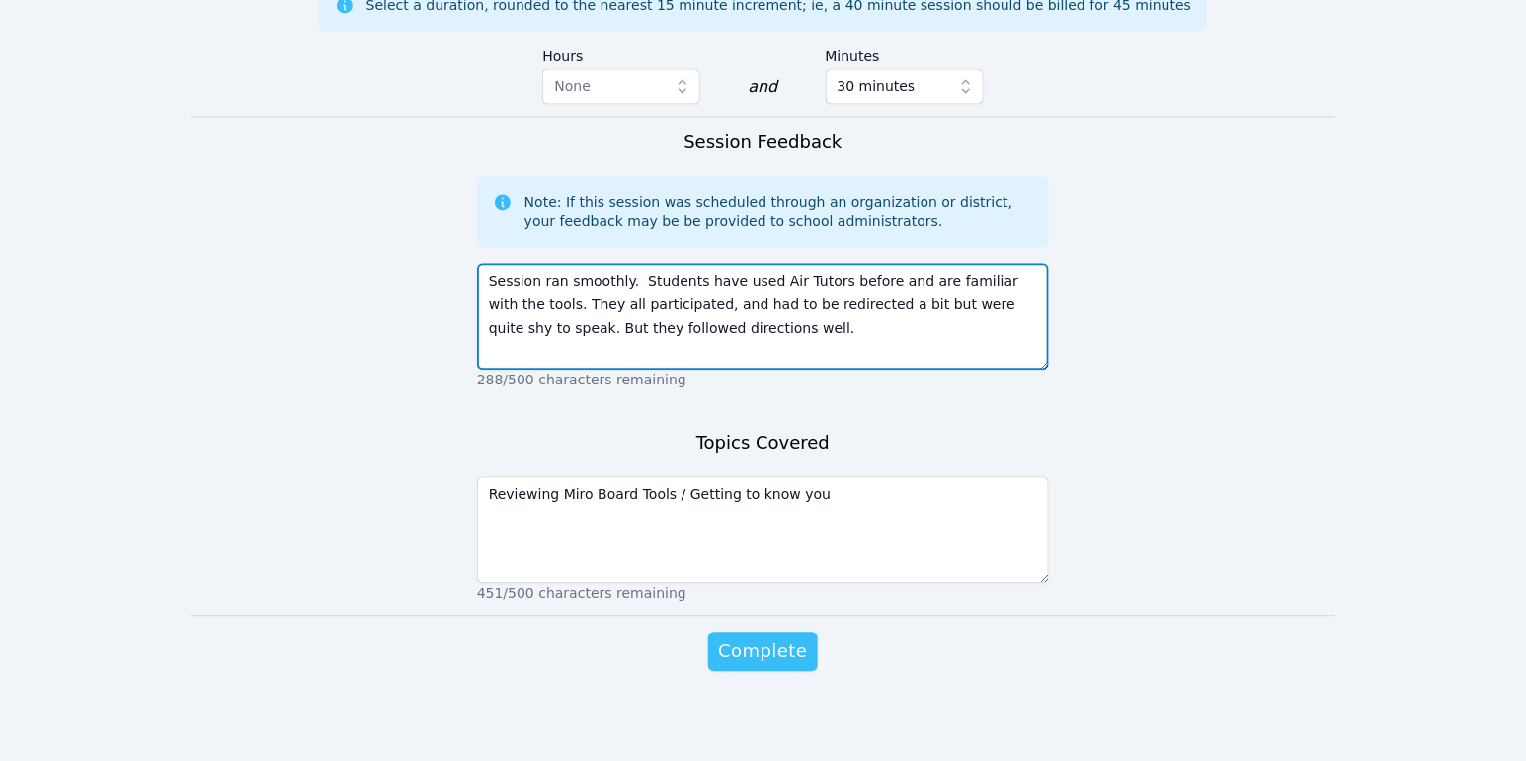
type textarea "Session ran smoothly. Students have used Air Tutors before and are familiar wit…"
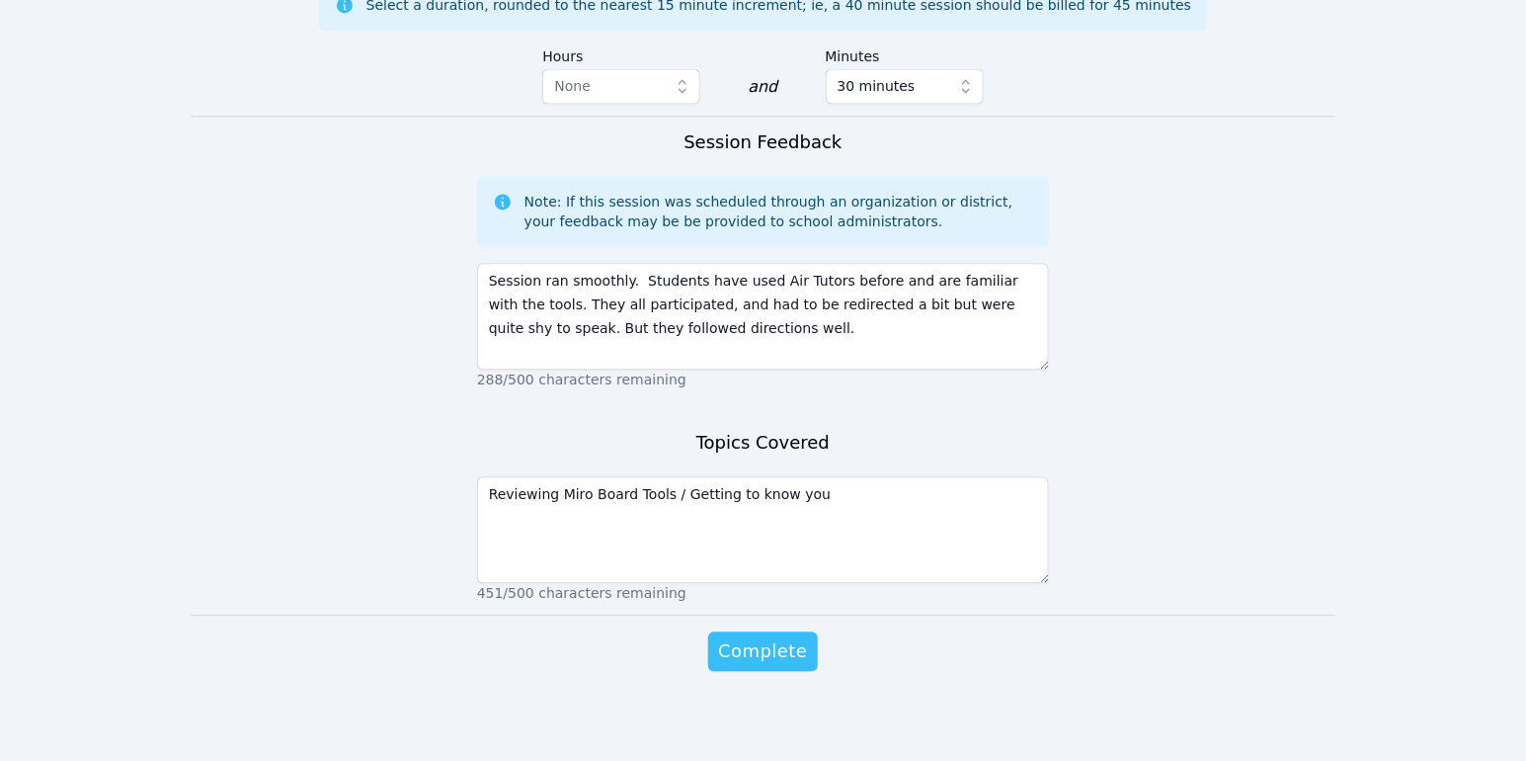
click at [743, 655] on span "Complete" at bounding box center [762, 651] width 89 height 28
